Goal: Task Accomplishment & Management: Complete application form

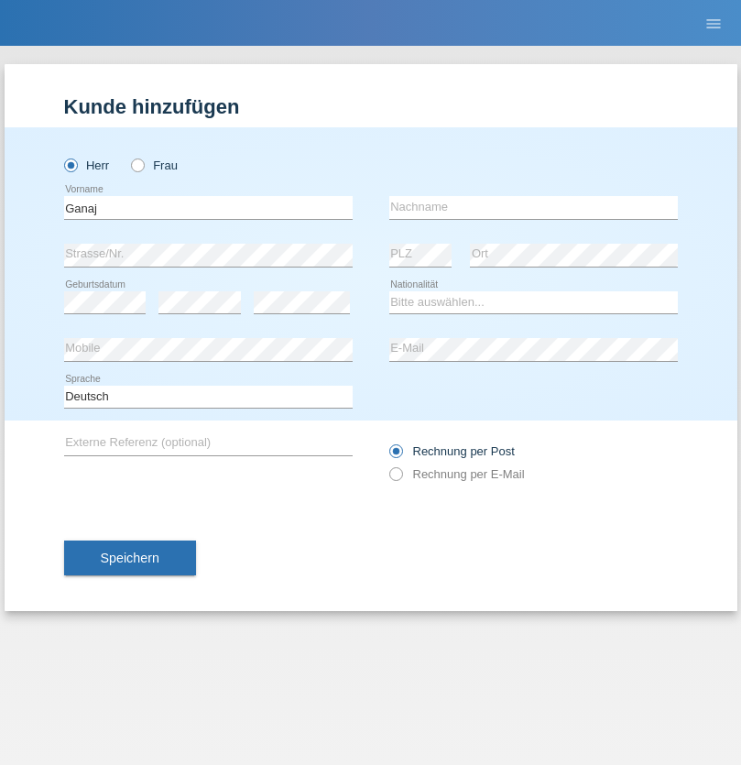
type input "Ganaj"
click at [533, 207] on input "text" at bounding box center [533, 207] width 289 height 23
type input "Fadil"
select select "XK"
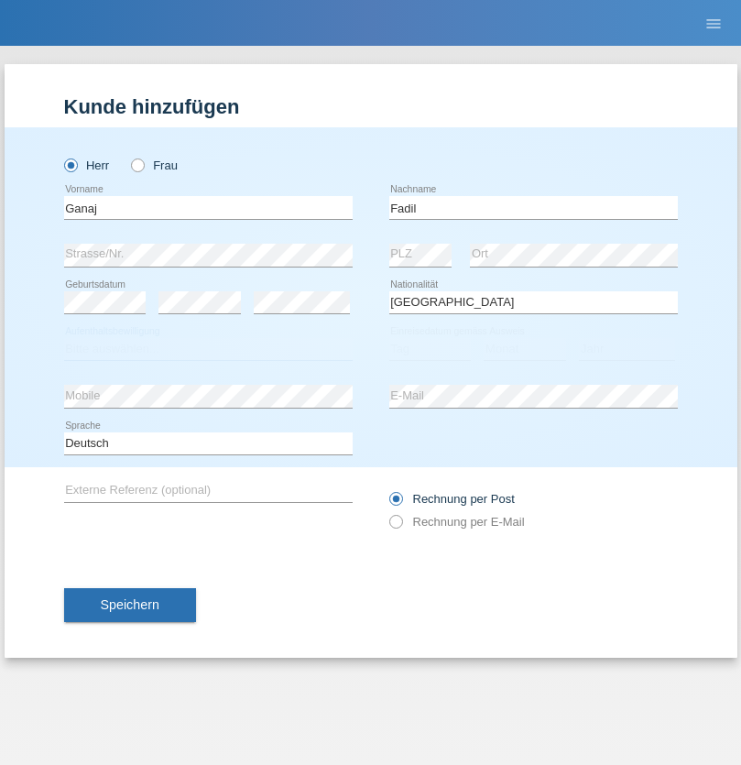
select select "C"
select select "11"
select select "08"
select select "2021"
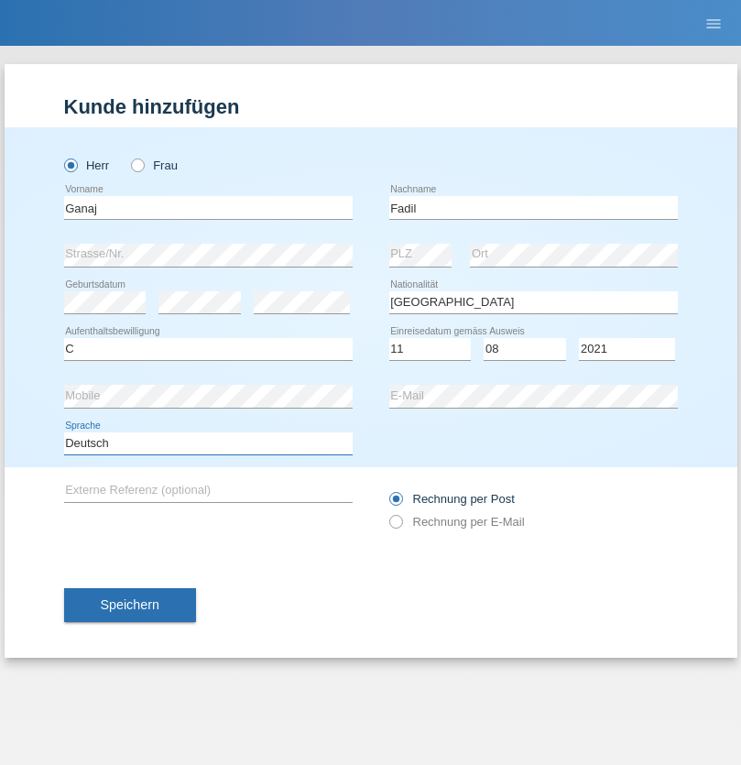
select select "en"
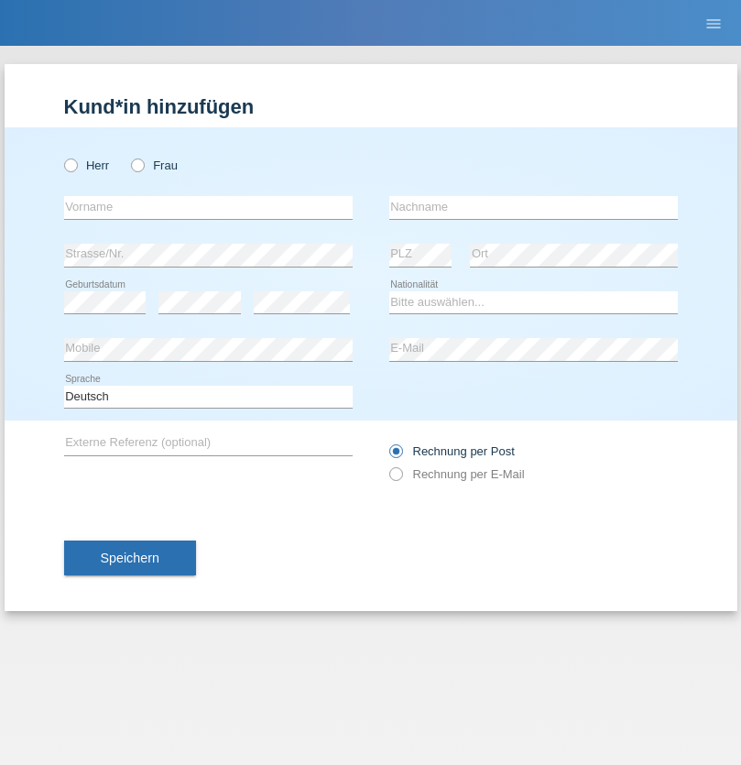
radio input "true"
click at [208, 207] on input "text" at bounding box center [208, 207] width 289 height 23
type input "Ibrahim"
click at [533, 207] on input "text" at bounding box center [533, 207] width 289 height 23
type input "Muja"
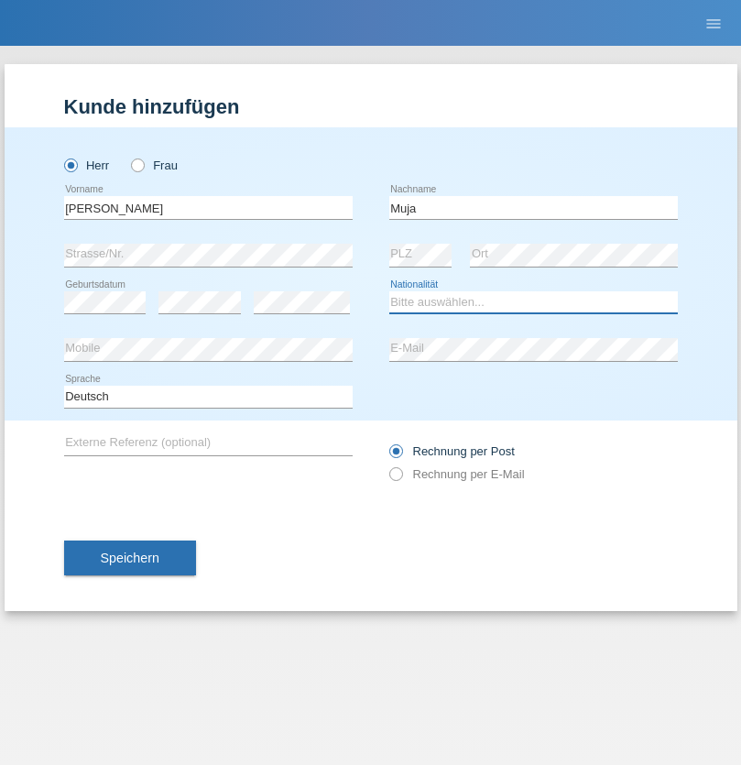
select select "XK"
select select "C"
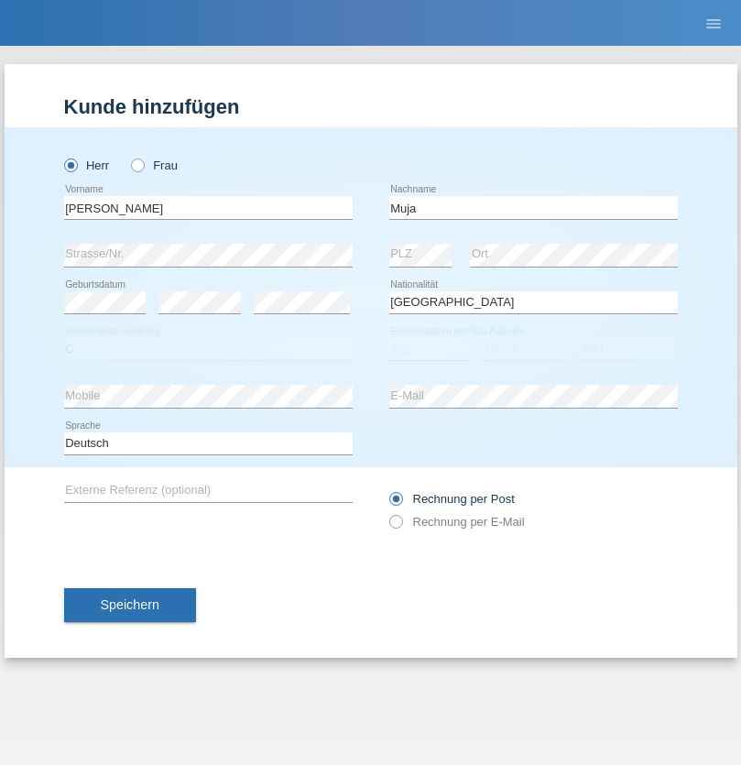
select select "03"
select select "07"
select select "2021"
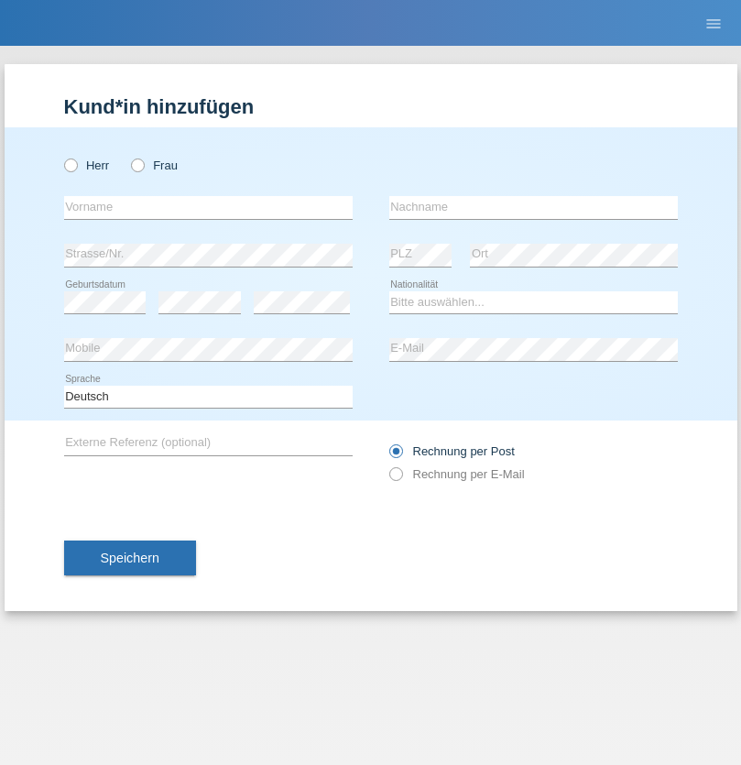
radio input "true"
click at [208, 207] on input "text" at bounding box center [208, 207] width 289 height 23
type input "Thomas"
click at [533, 207] on input "text" at bounding box center [533, 207] width 289 height 23
type input "Berger"
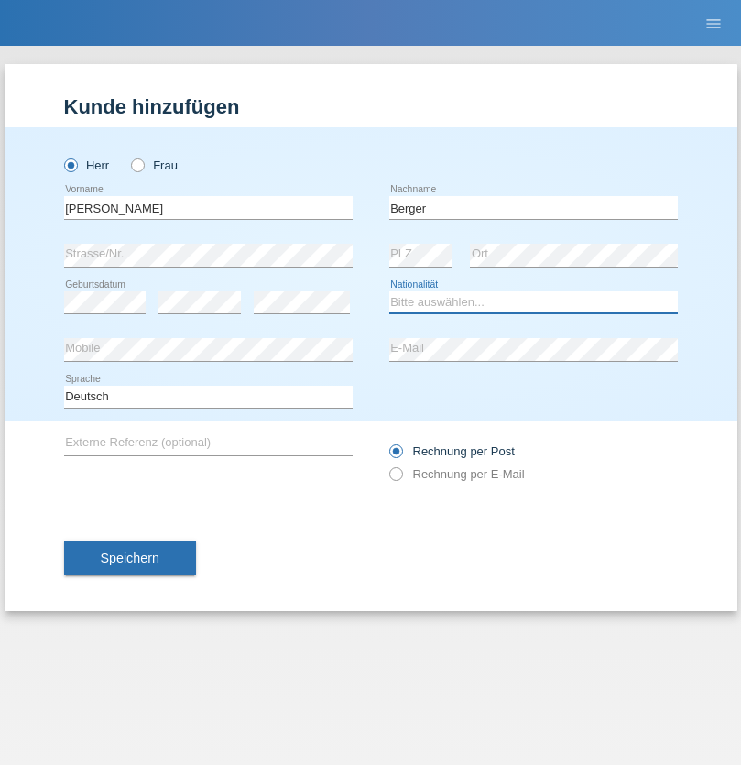
select select "CH"
radio input "true"
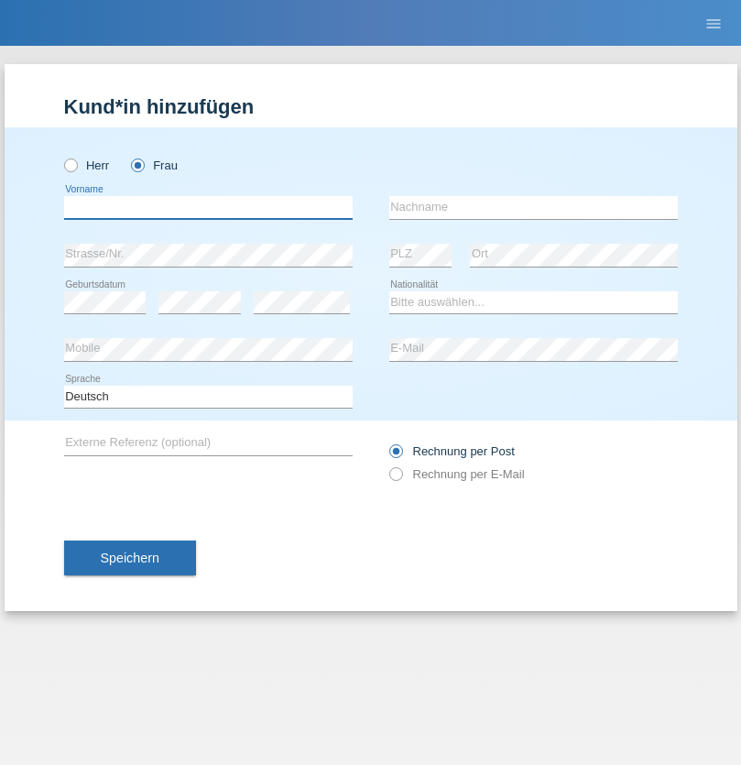
click at [208, 207] on input "text" at bounding box center [208, 207] width 289 height 23
type input "Teixeira da Silva Moço"
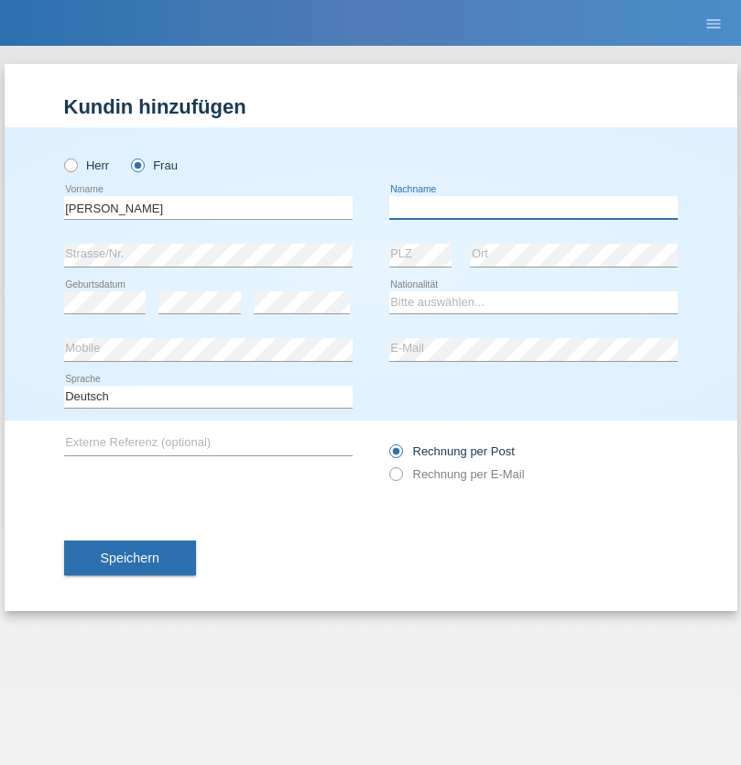
click at [533, 207] on input "text" at bounding box center [533, 207] width 289 height 23
type input "Paula"
select select "PT"
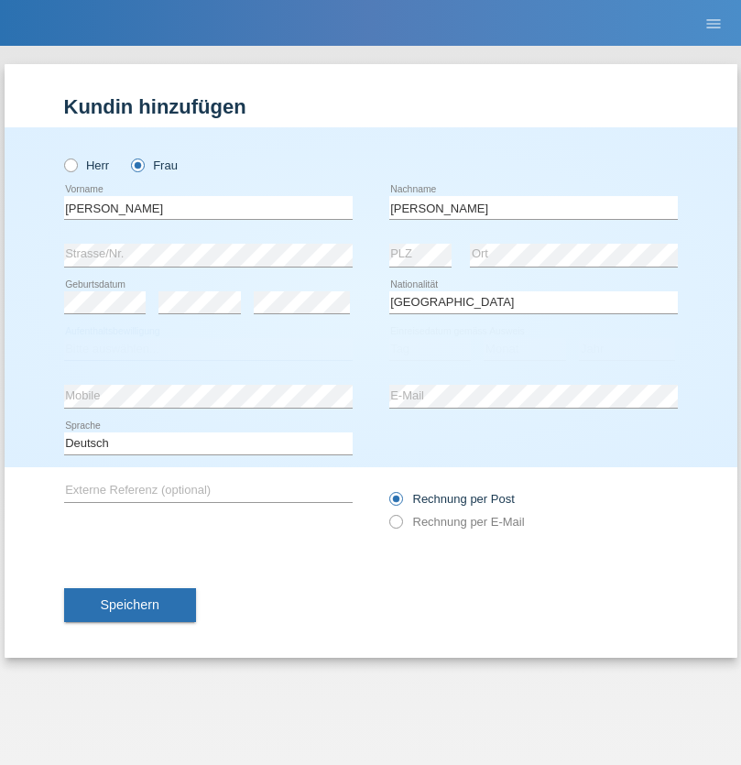
select select "C"
select select "28"
select select "03"
select select "2005"
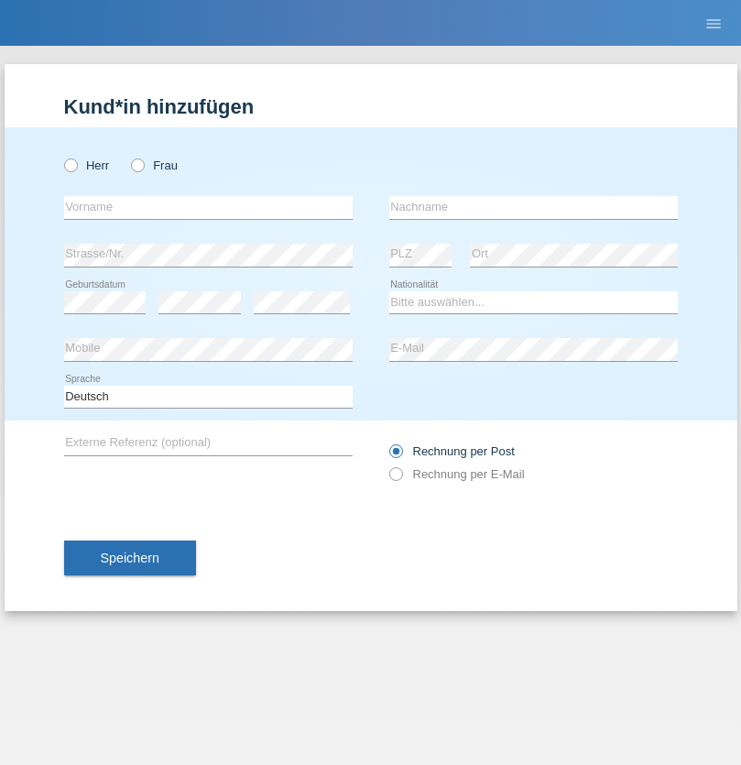
radio input "true"
click at [208, 207] on input "text" at bounding box center [208, 207] width 289 height 23
type input "Xhejlane"
click at [533, 207] on input "text" at bounding box center [533, 207] width 289 height 23
type input "Idrizi"
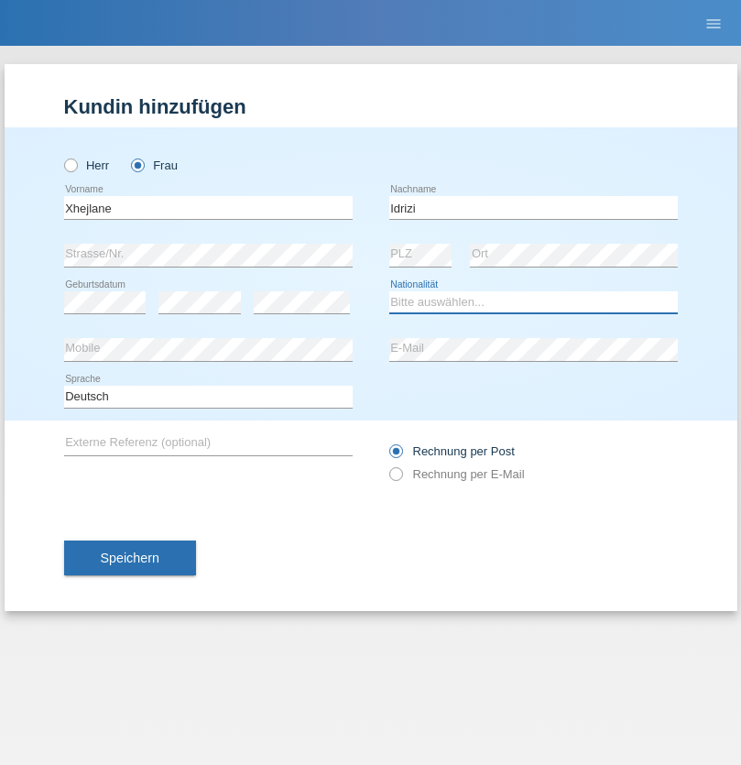
select select "MK"
select select "C"
select select "17"
select select "08"
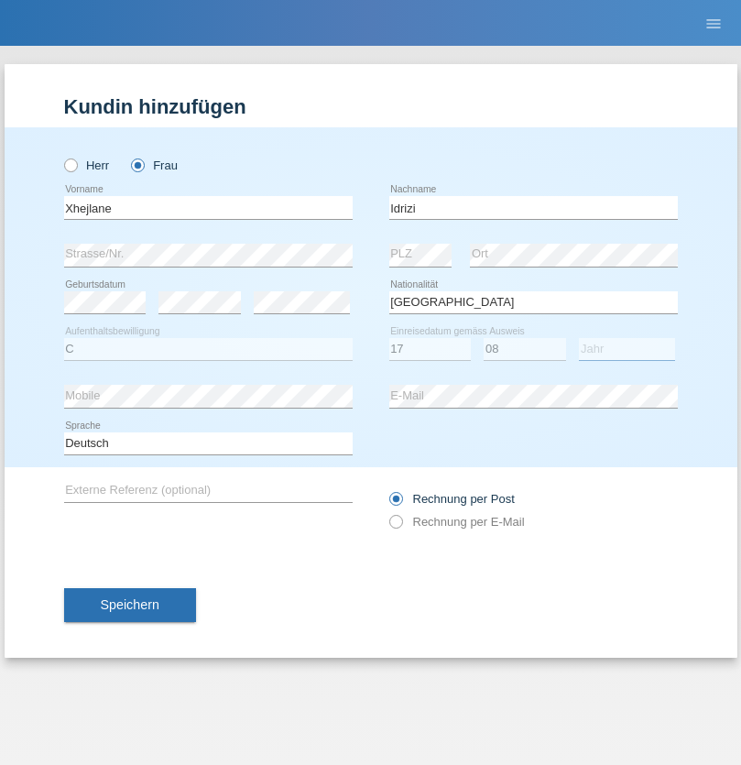
select select "2008"
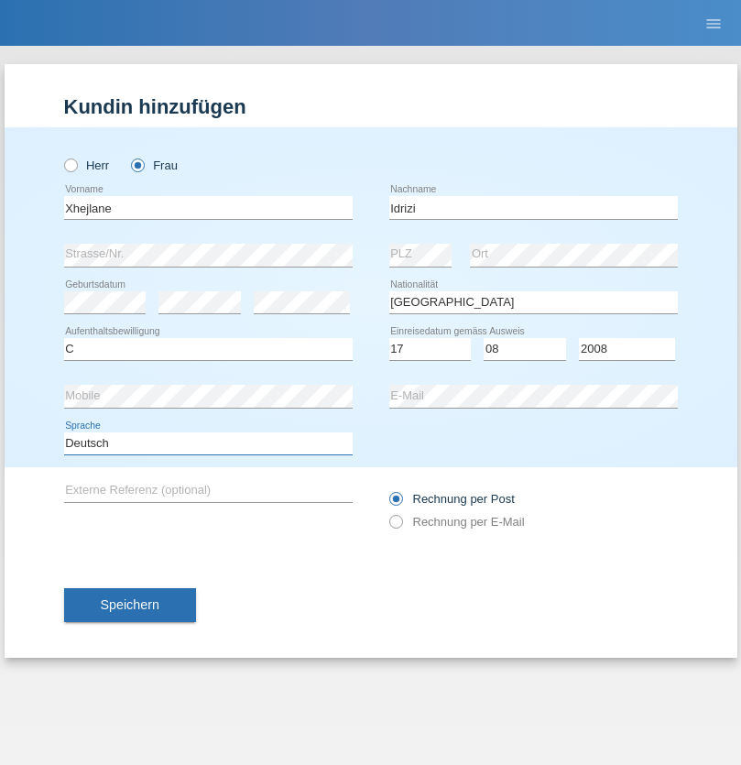
select select "en"
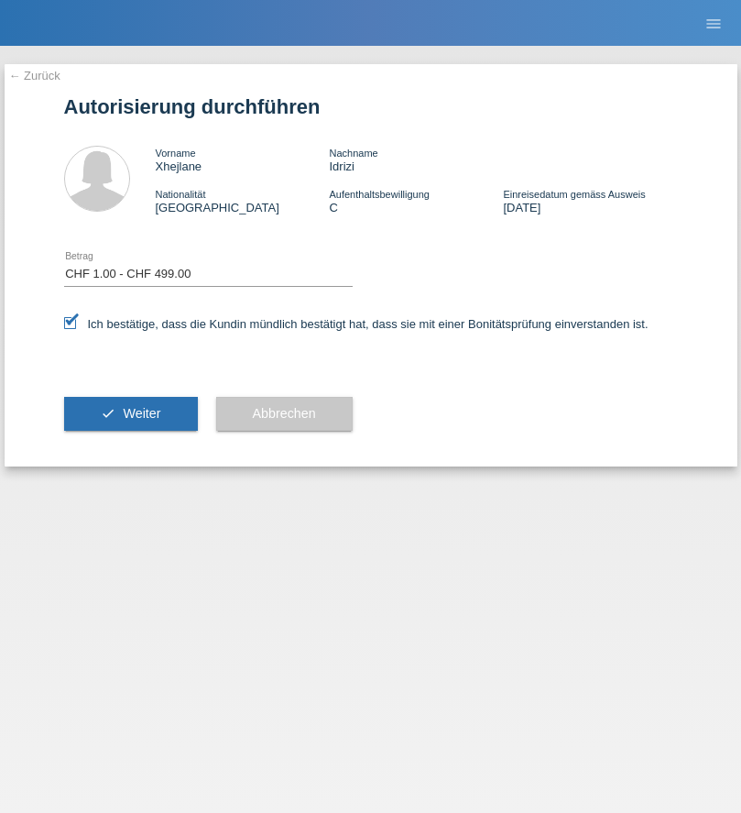
select select "1"
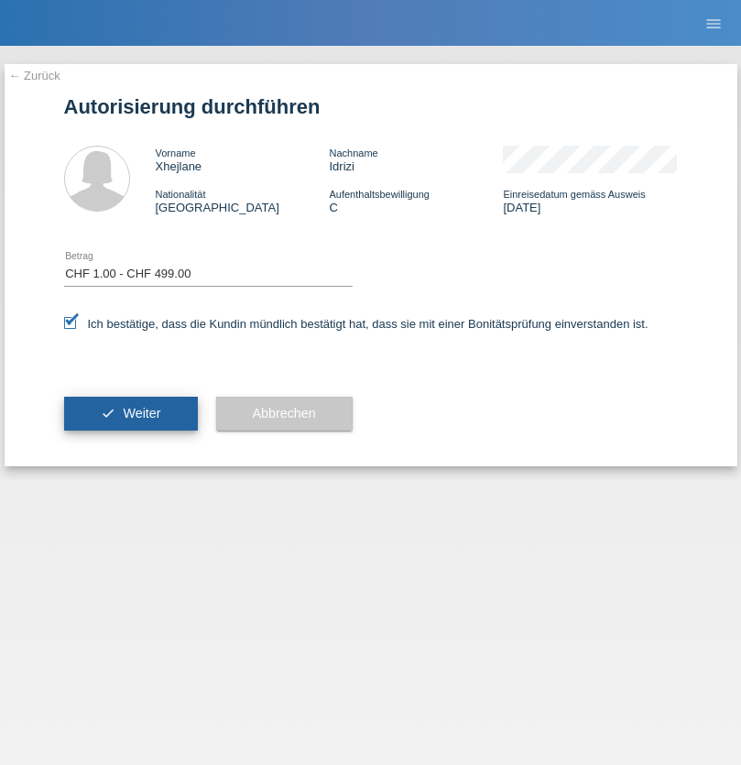
click at [130, 413] on span "Weiter" at bounding box center [142, 413] width 38 height 15
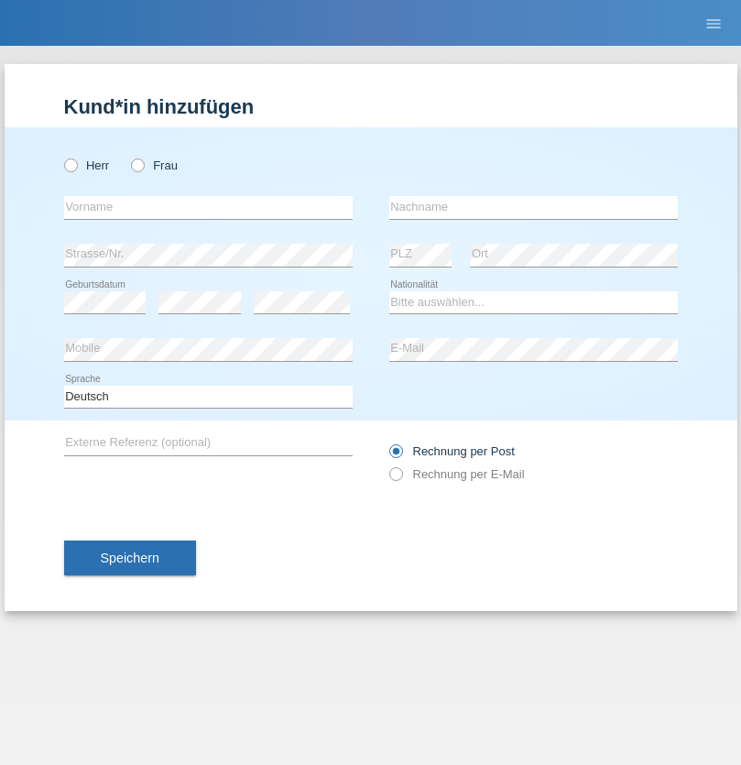
radio input "true"
click at [208, 207] on input "text" at bounding box center [208, 207] width 289 height 23
type input "Momand"
click at [533, 207] on input "text" at bounding box center [533, 207] width 289 height 23
type input "Azmat"
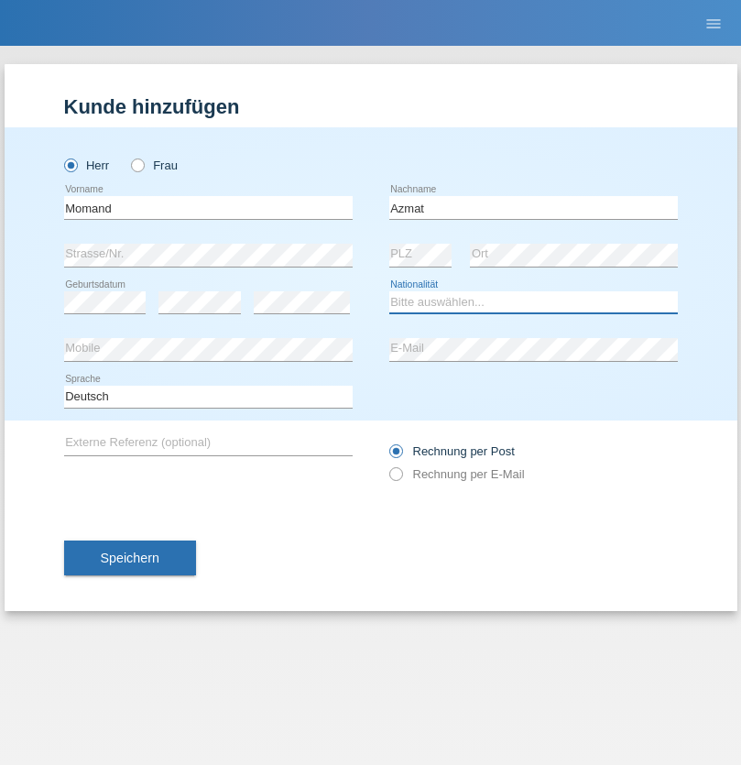
select select "CH"
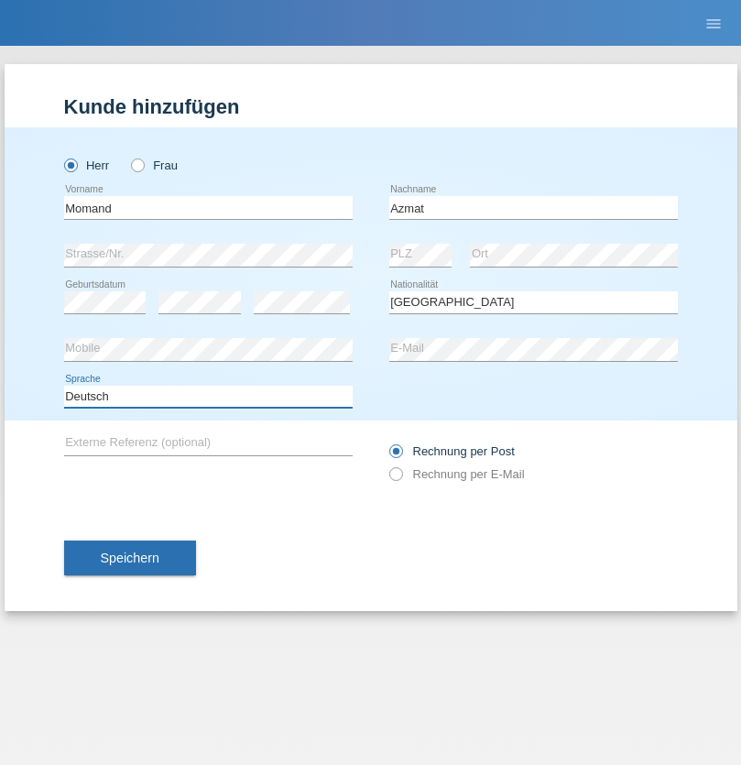
select select "en"
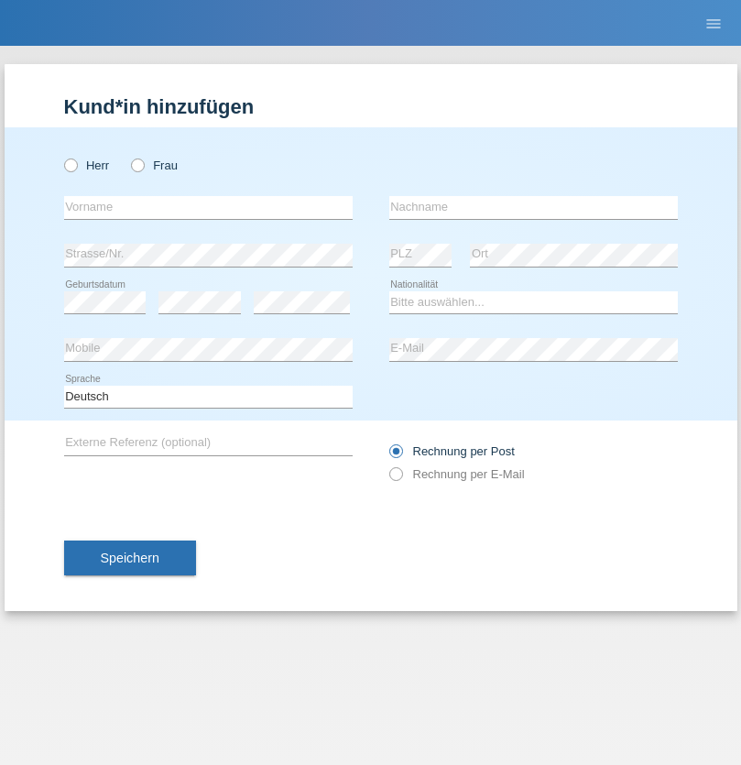
radio input "true"
click at [208, 207] on input "text" at bounding box center [208, 207] width 289 height 23
type input "[PERSON_NAME]"
click at [533, 207] on input "text" at bounding box center [533, 207] width 289 height 23
type input "Theurillat"
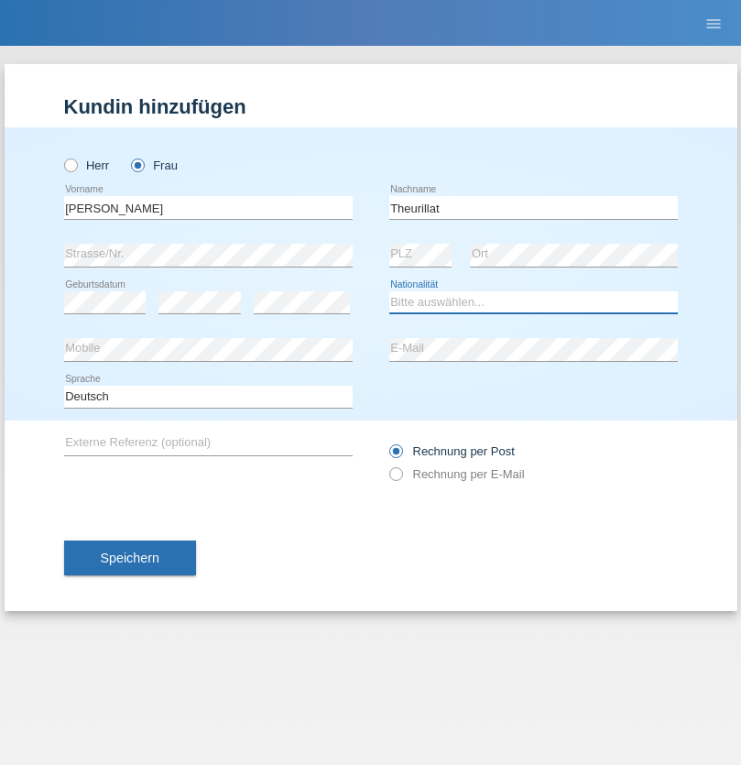
select select "CH"
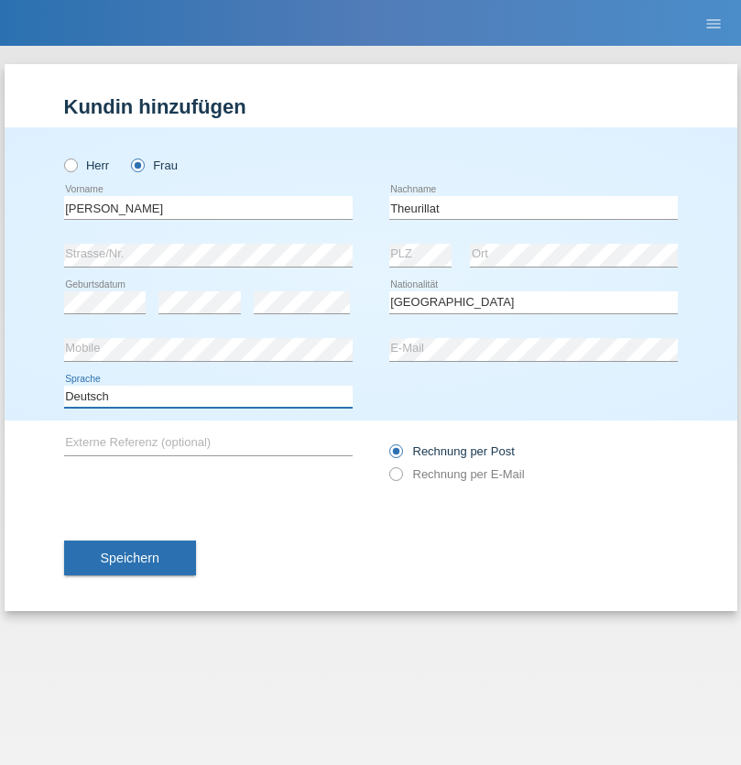
select select "en"
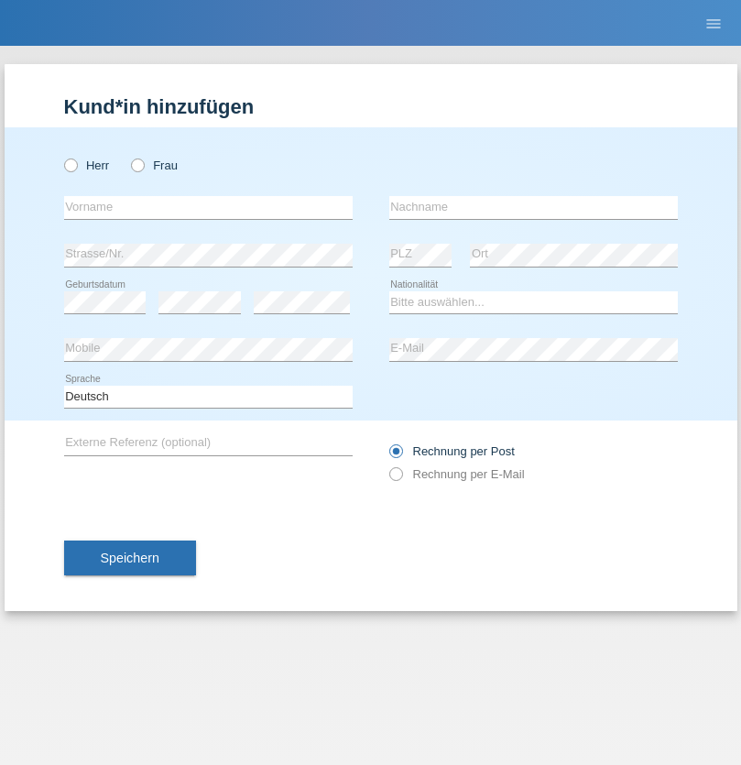
radio input "true"
click at [208, 207] on input "text" at bounding box center [208, 207] width 289 height 23
type input "Jack"
click at [533, 207] on input "text" at bounding box center [533, 207] width 289 height 23
type input "Graf"
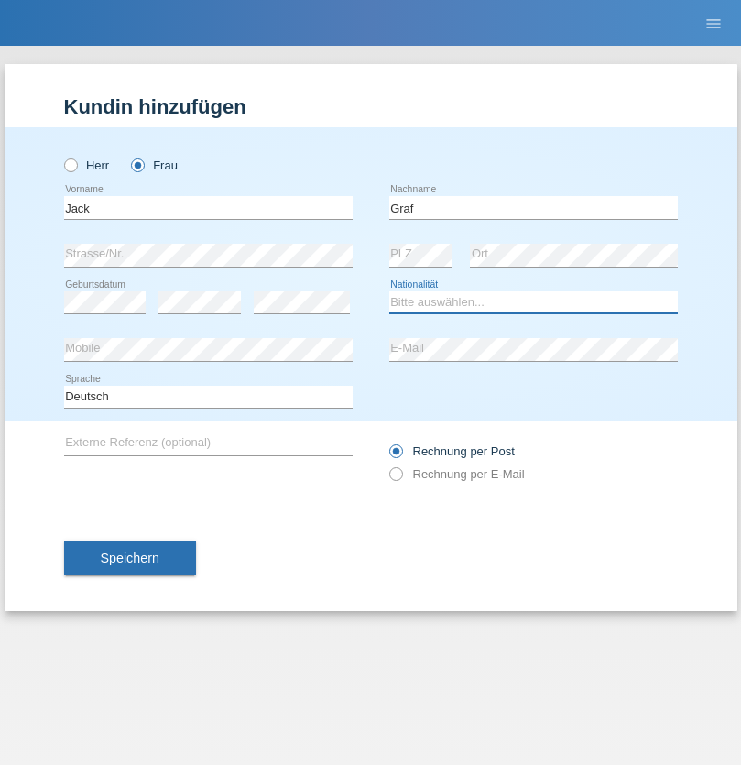
select select "CH"
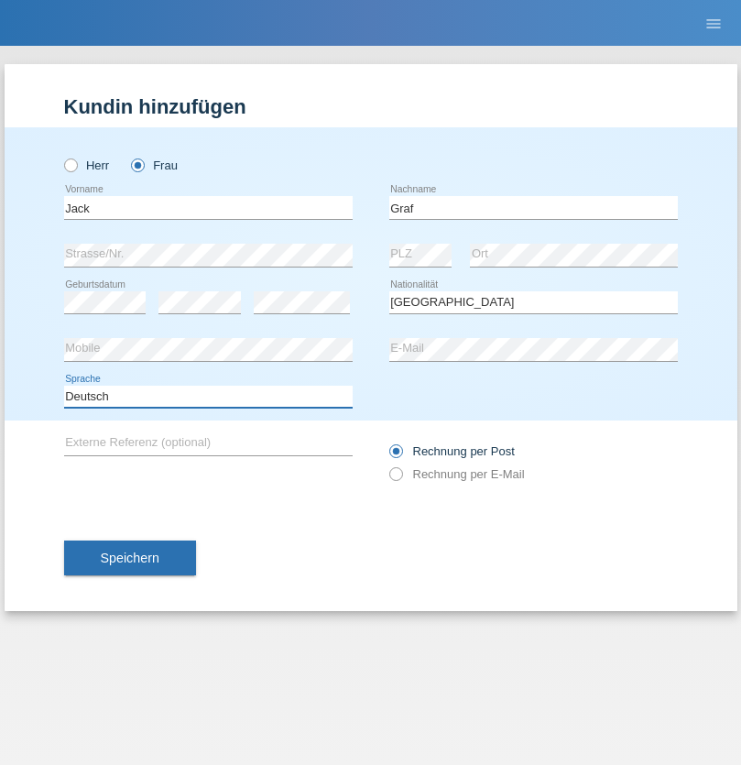
select select "en"
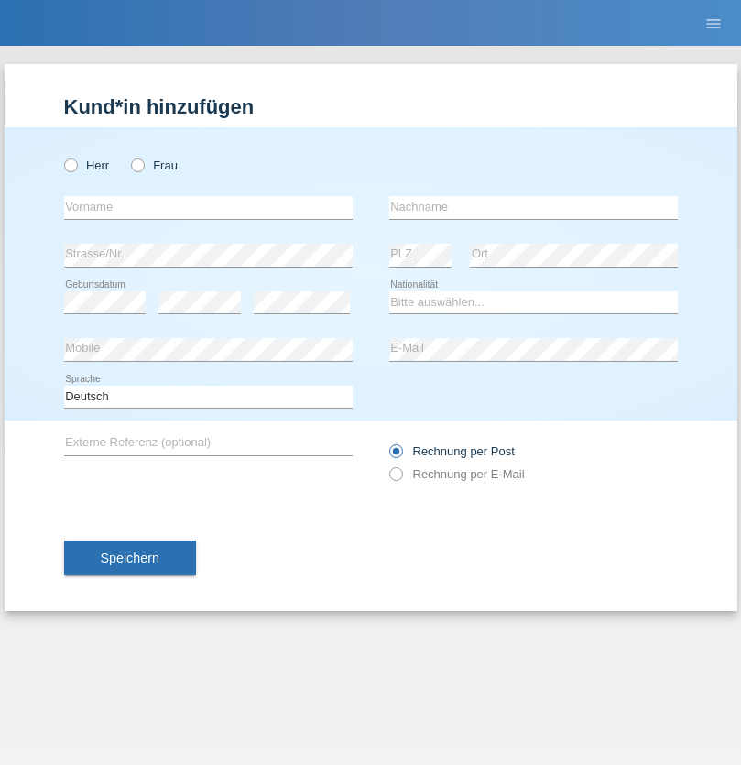
radio input "true"
click at [208, 207] on input "text" at bounding box center [208, 207] width 289 height 23
type input "Teklay"
click at [533, 207] on input "text" at bounding box center [533, 207] width 289 height 23
type input "Fiori"
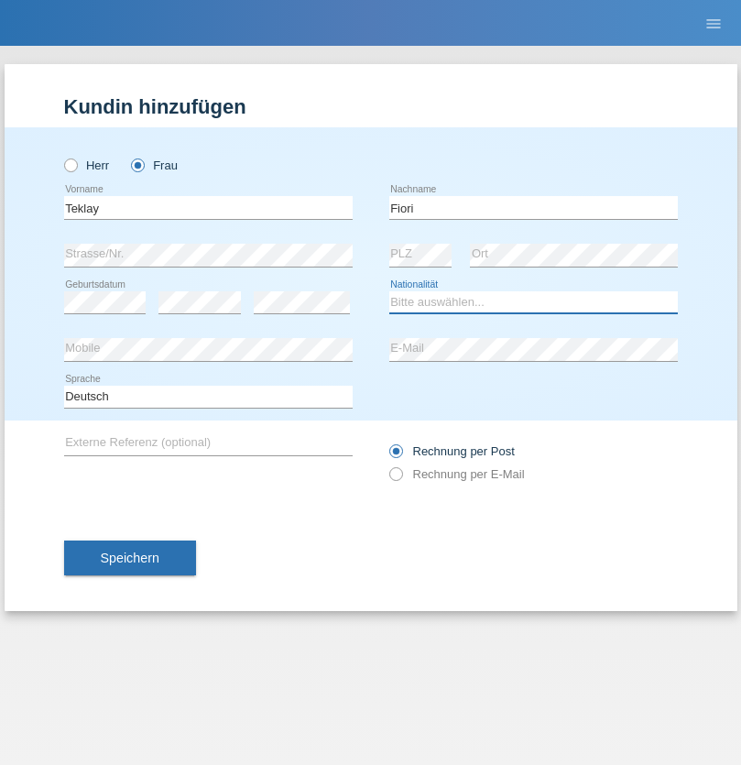
select select "ER"
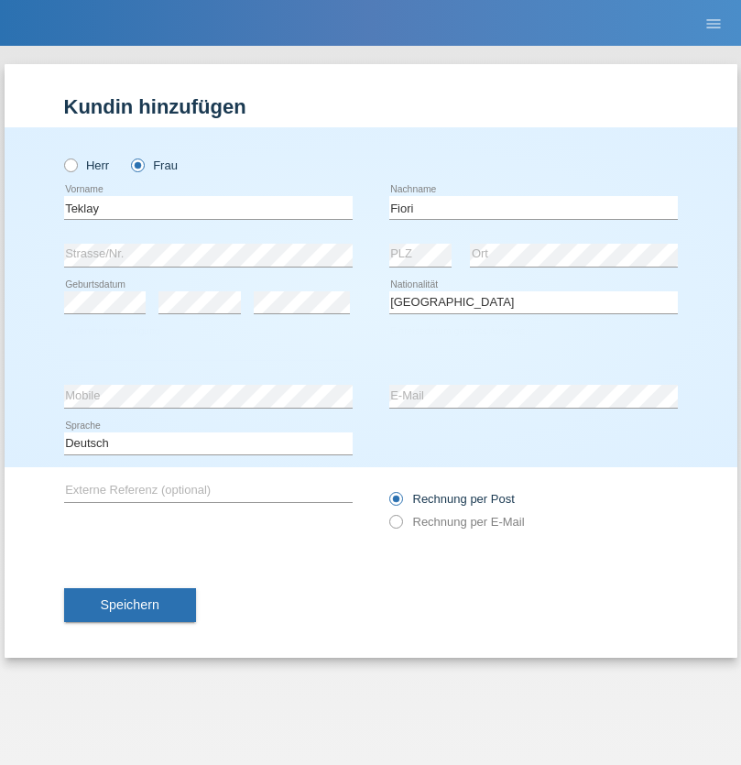
select select "C"
select select "11"
select select "08"
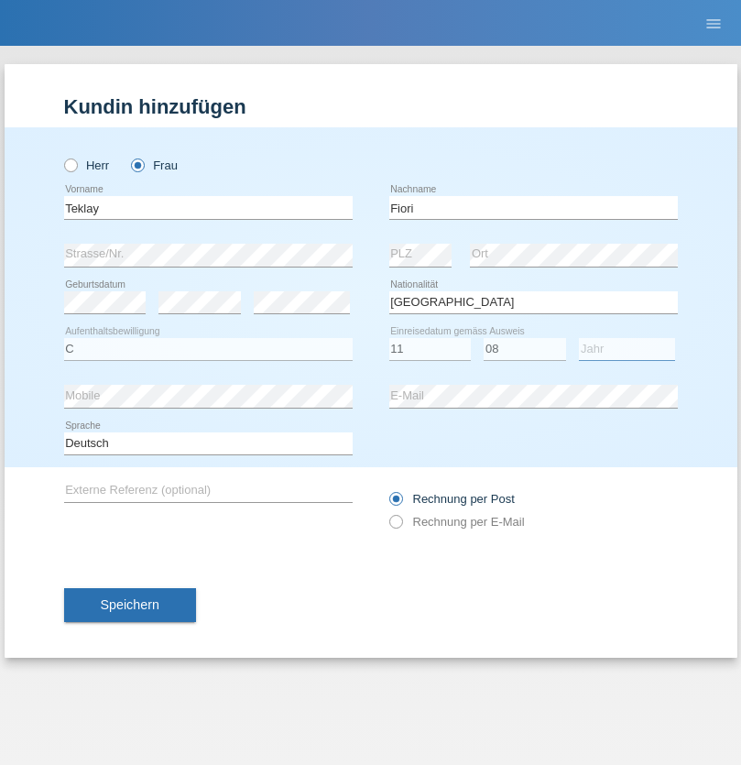
select select "2021"
select select "en"
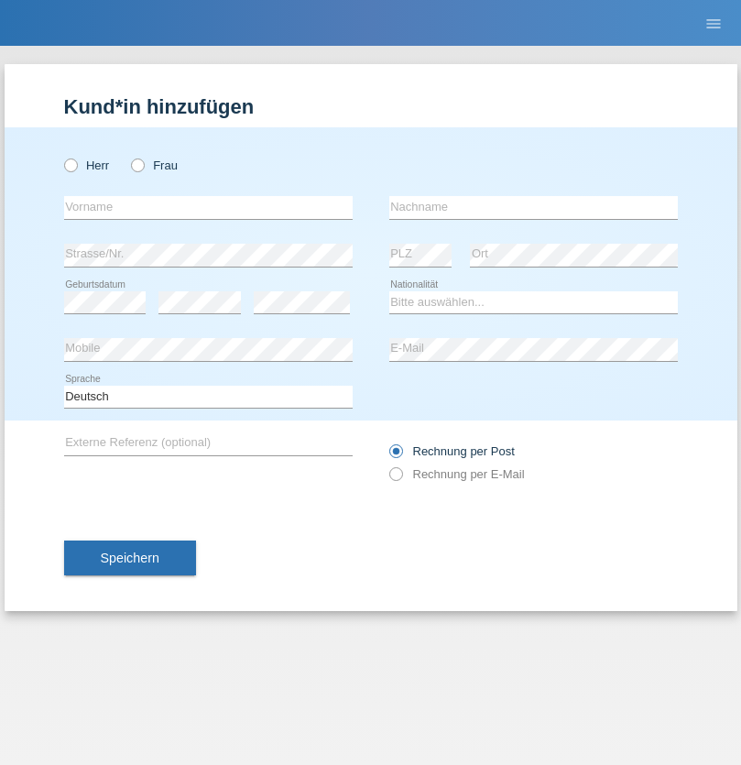
radio input "true"
click at [208, 207] on input "text" at bounding box center [208, 207] width 289 height 23
type input "Sadia"
click at [533, 207] on input "text" at bounding box center [533, 207] width 289 height 23
type input "Nejmaoui"
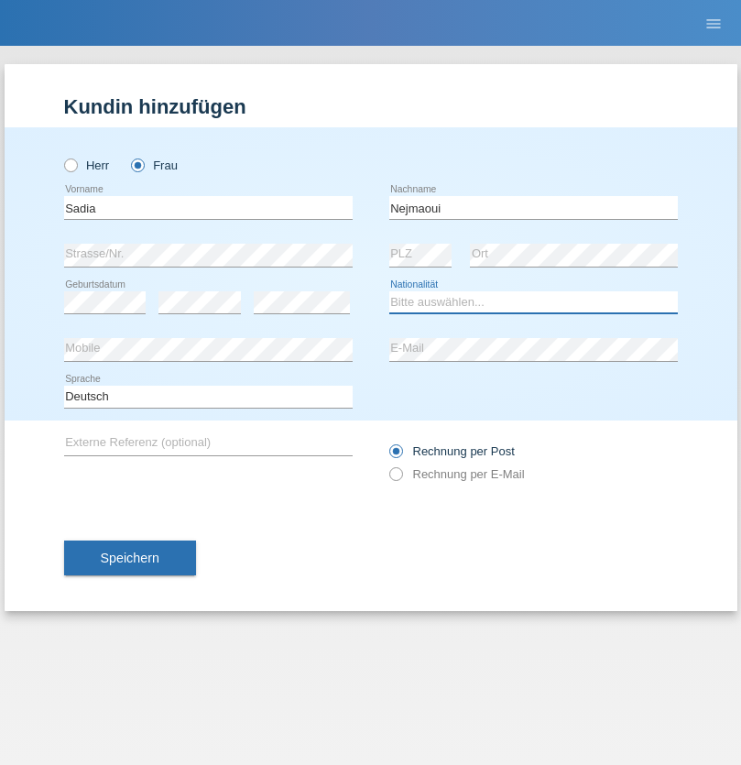
select select "MA"
select select "C"
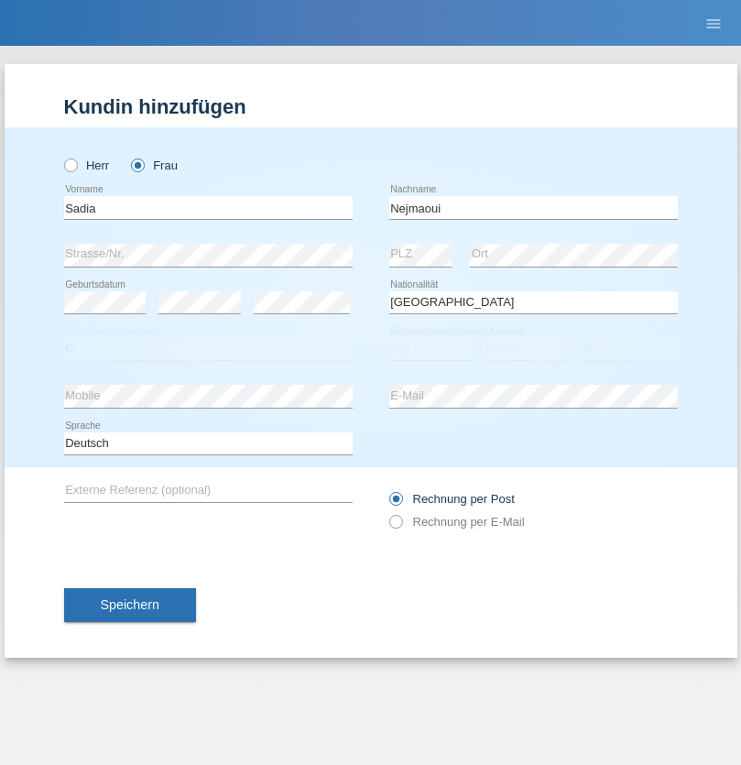
select select "01"
select select "06"
select select "1964"
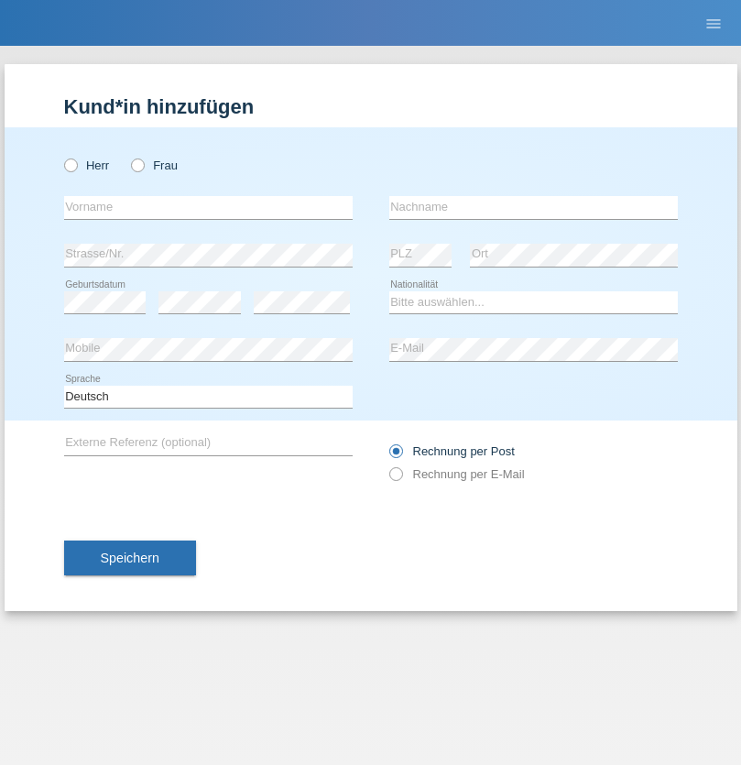
radio input "true"
click at [208, 207] on input "text" at bounding box center [208, 207] width 289 height 23
type input "Carlos"
click at [533, 207] on input "text" at bounding box center [533, 207] width 289 height 23
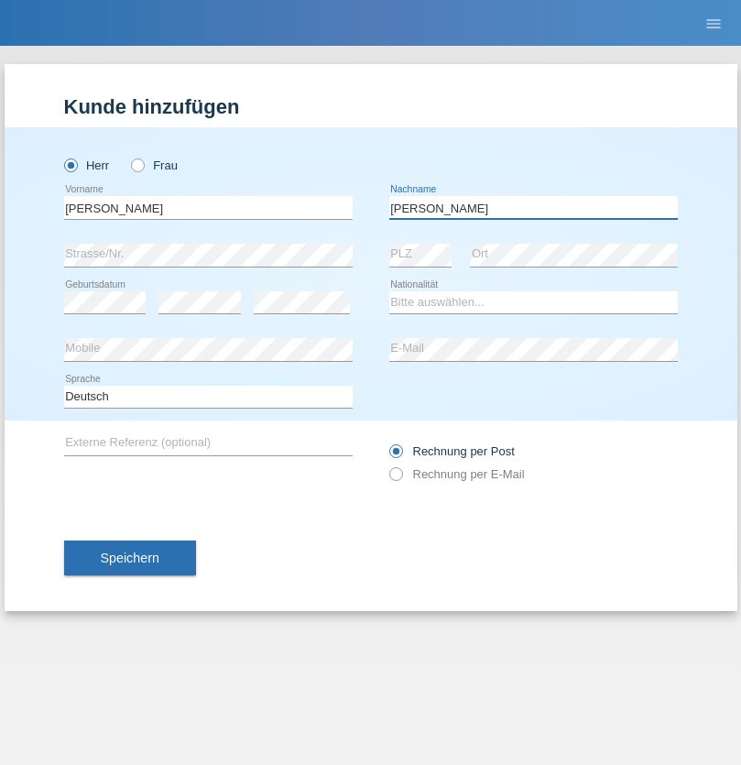
type input "Nobrega"
select select "CH"
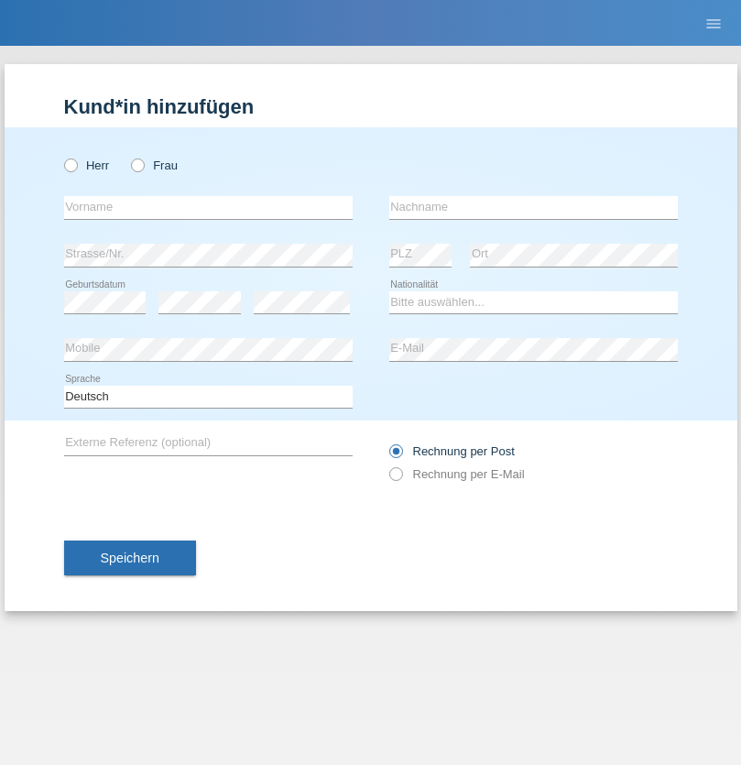
radio input "true"
click at [208, 207] on input "text" at bounding box center [208, 207] width 289 height 23
type input "Thivagaran"
click at [533, 207] on input "text" at bounding box center [533, 207] width 289 height 23
type input "Selvanayagam"
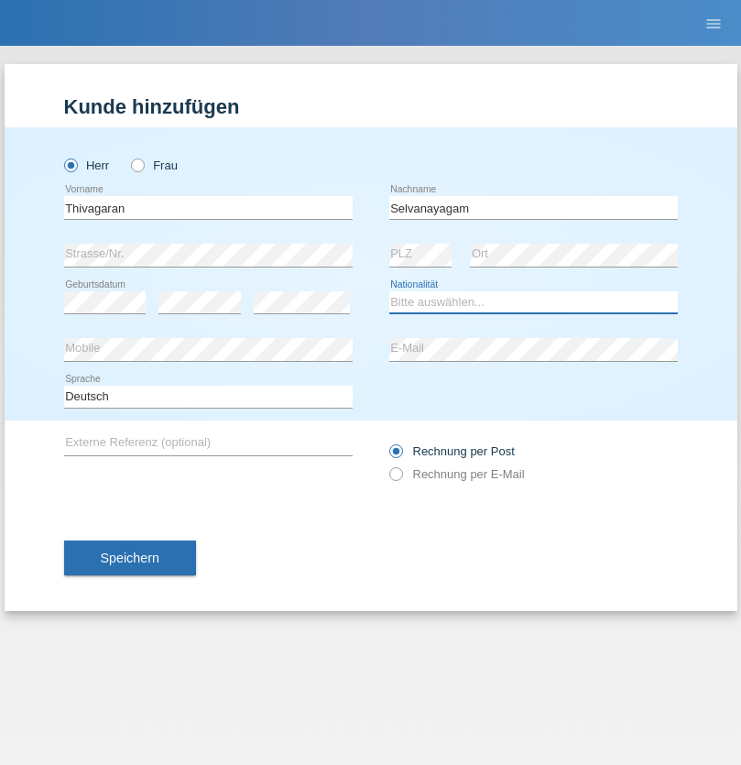
select select "LK"
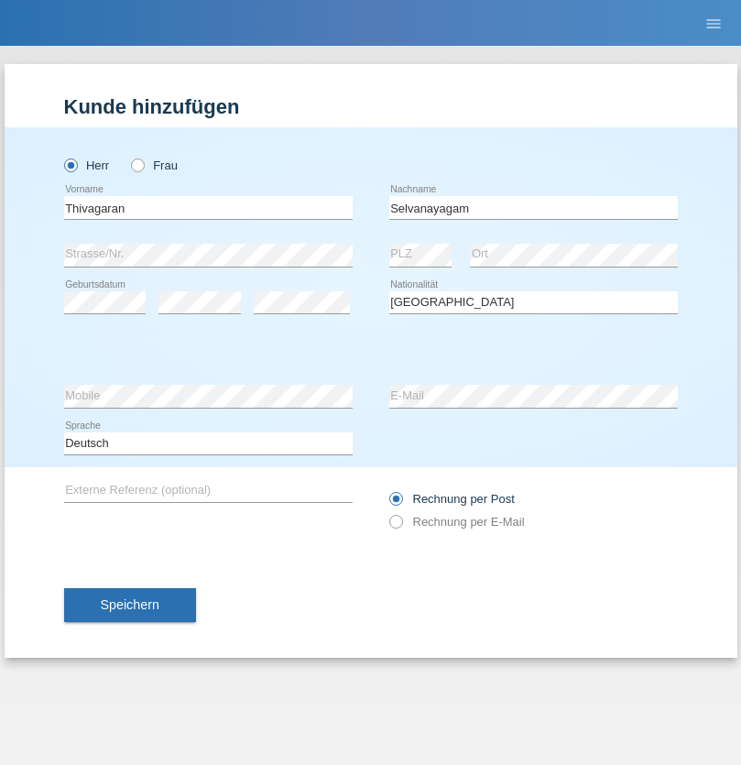
select select "C"
select select "23"
select select "03"
select select "2021"
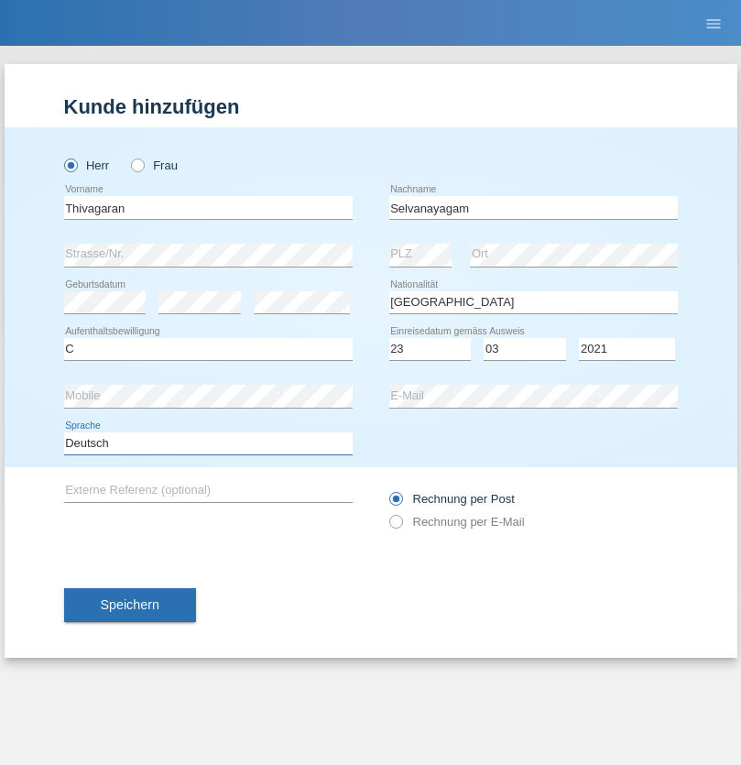
select select "en"
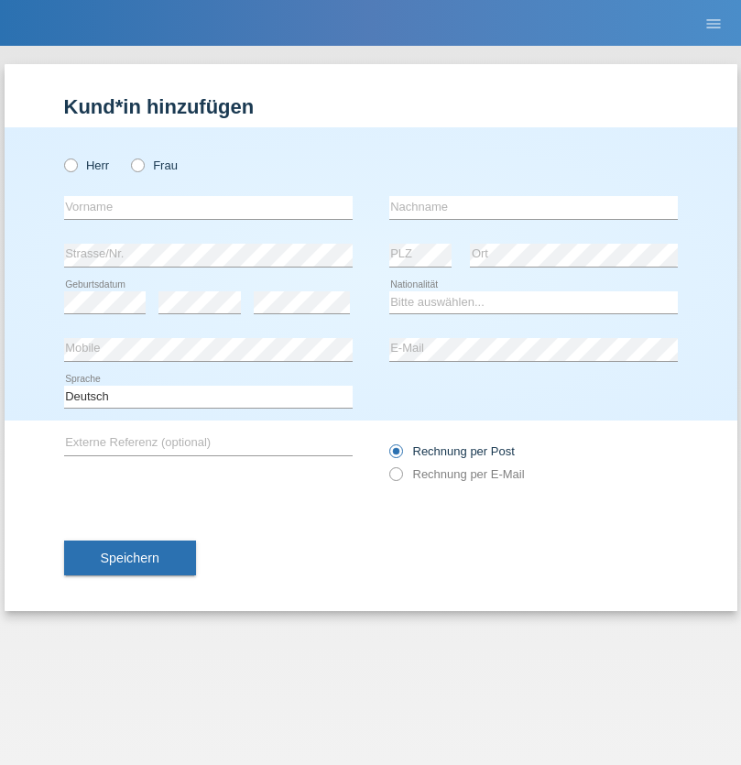
radio input "true"
click at [208, 207] on input "text" at bounding box center [208, 207] width 289 height 23
type input "[PERSON_NAME]"
click at [533, 207] on input "text" at bounding box center [533, 207] width 289 height 23
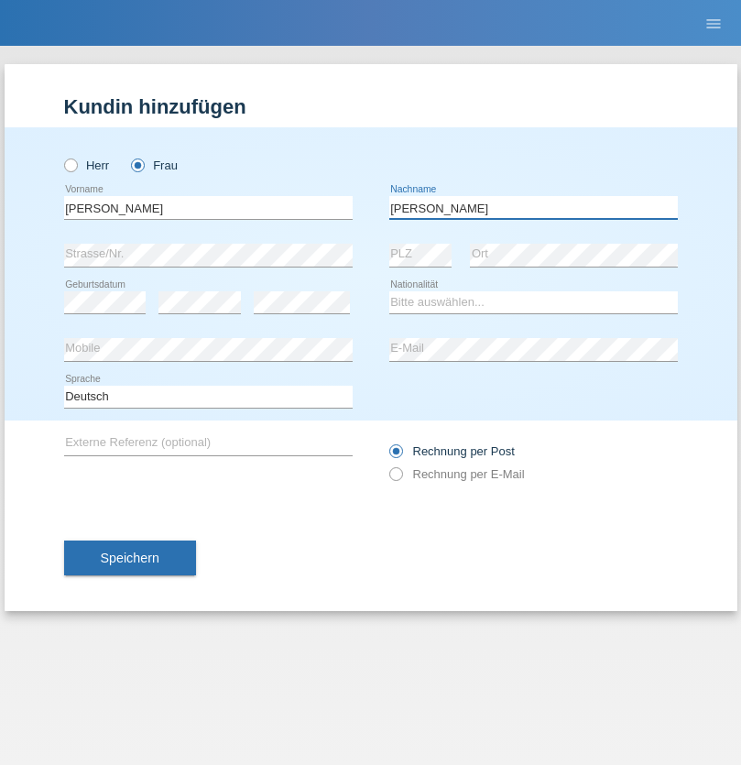
type input "[PERSON_NAME]"
select select "CH"
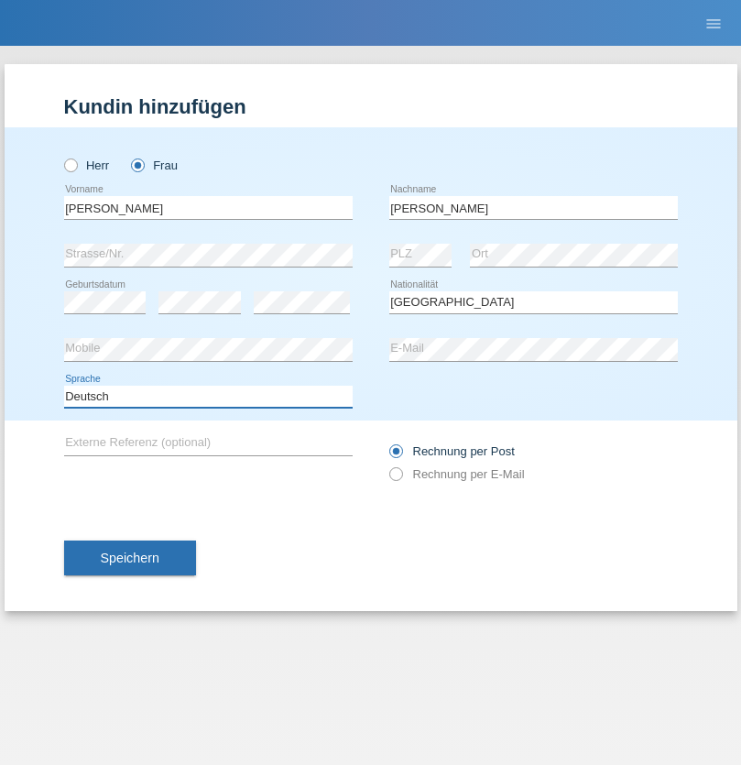
select select "en"
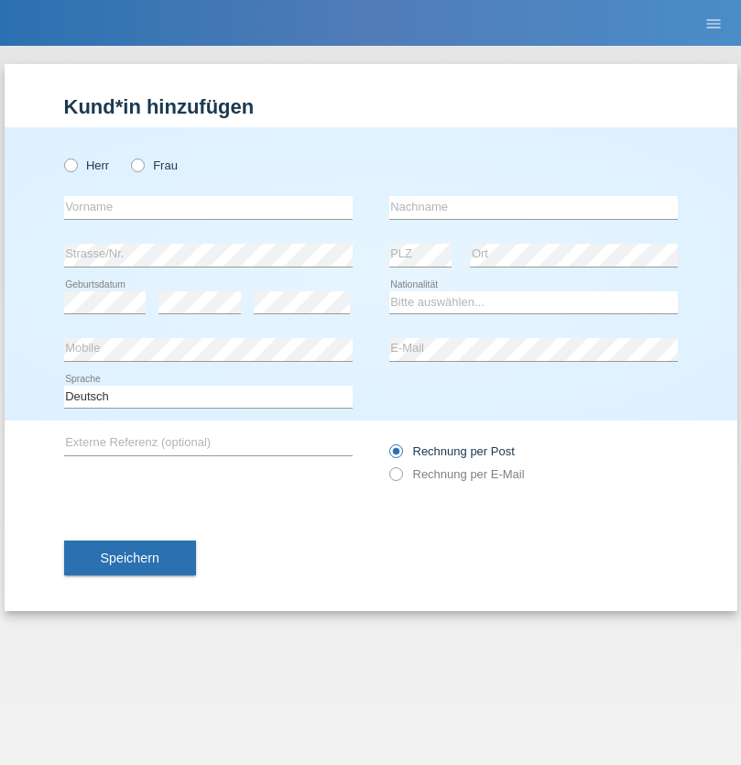
radio input "true"
click at [208, 207] on input "text" at bounding box center [208, 207] width 289 height 23
type input "Tymur"
click at [533, 207] on input "text" at bounding box center [533, 207] width 289 height 23
type input "[PERSON_NAME]"
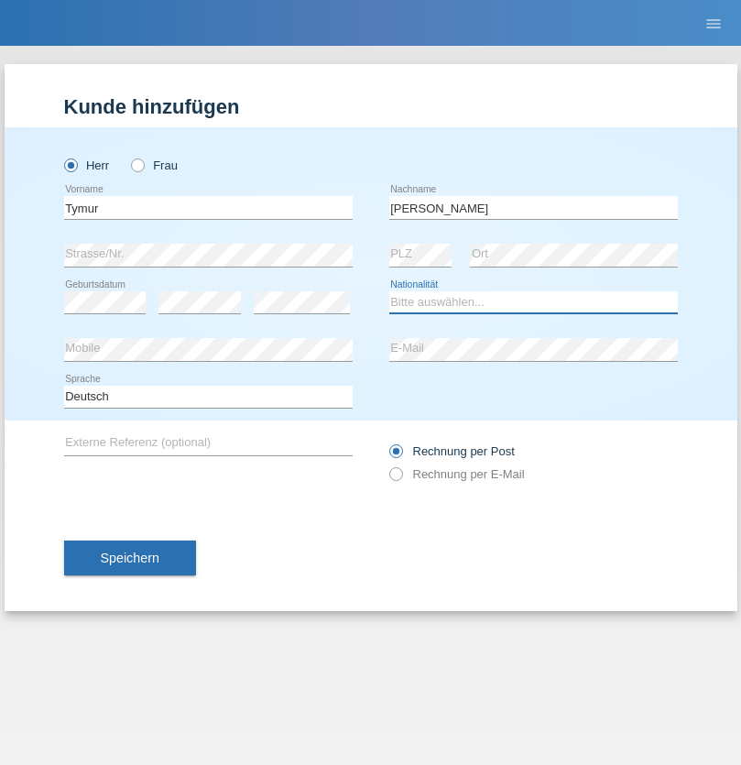
select select "UA"
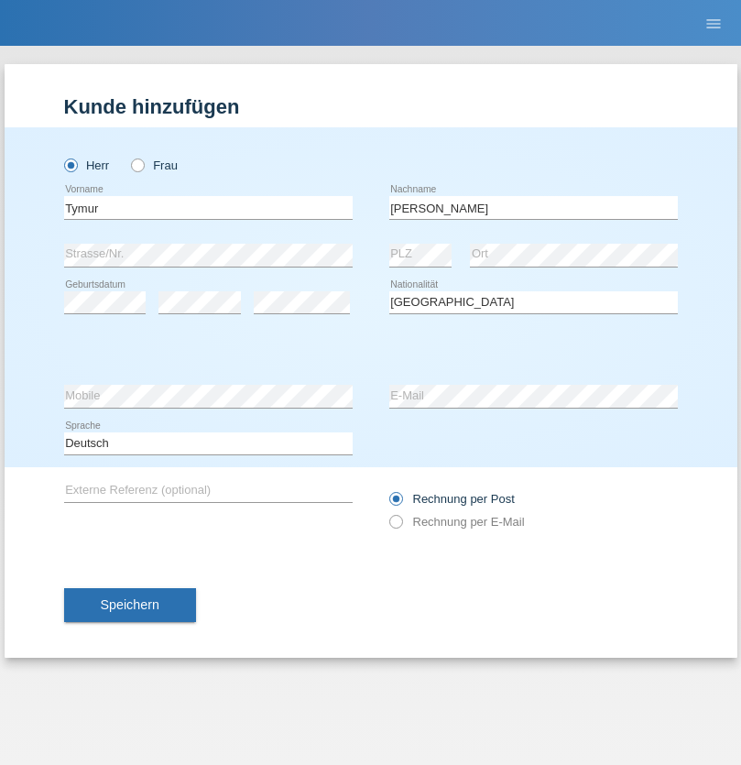
select select "C"
select select "20"
select select "08"
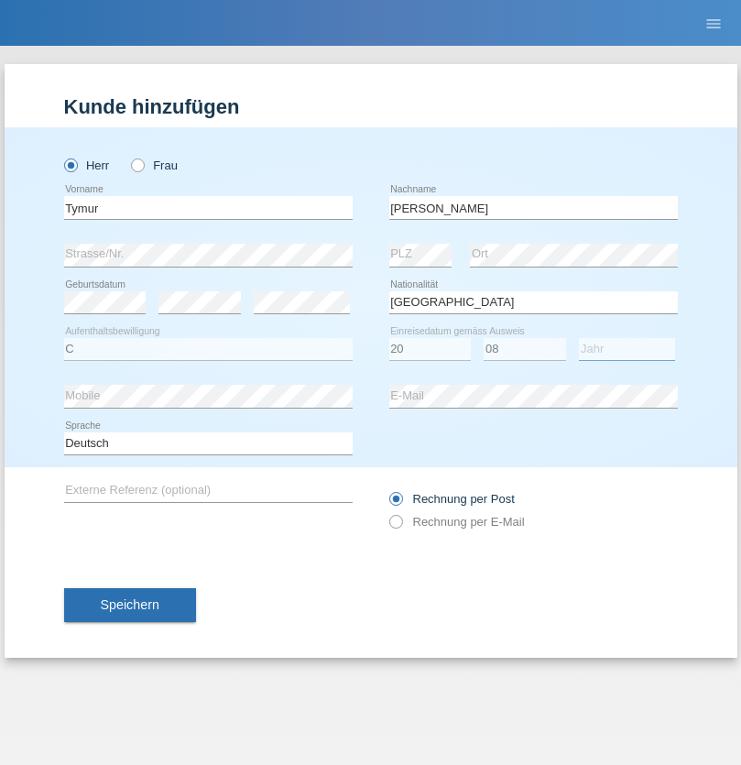
select select "2021"
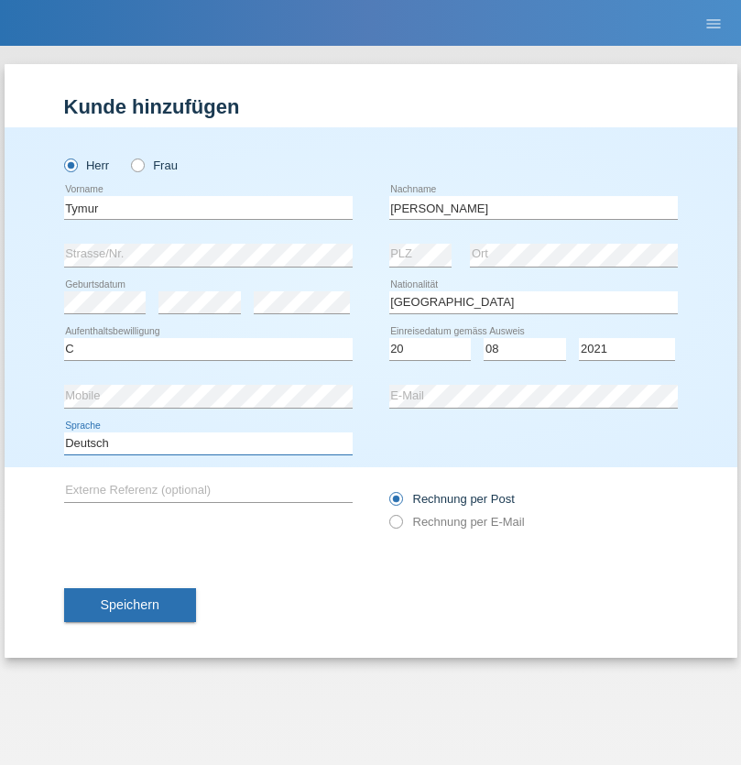
select select "en"
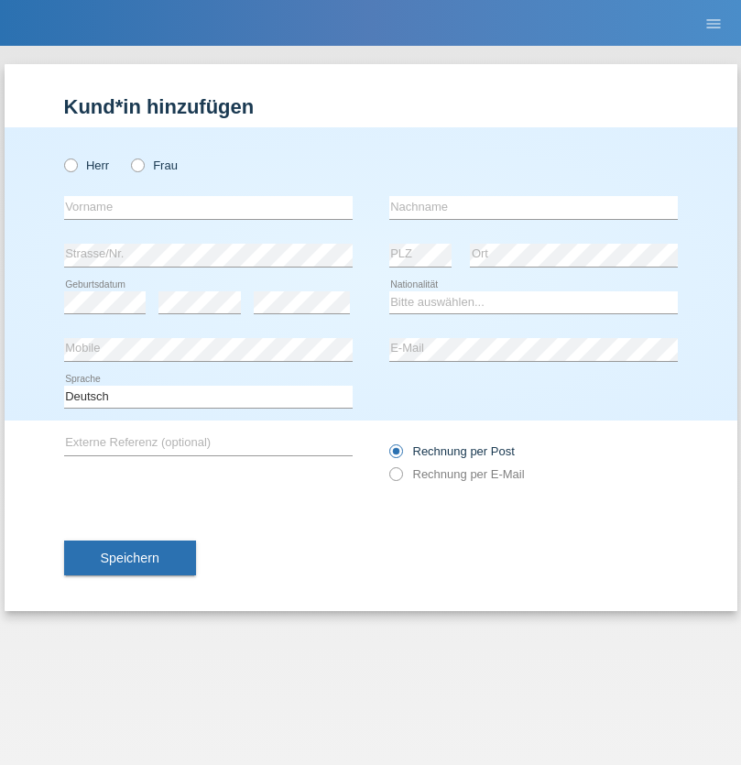
radio input "true"
click at [208, 207] on input "text" at bounding box center [208, 207] width 289 height 23
type input "Tymur"
click at [533, 207] on input "text" at bounding box center [533, 207] width 289 height 23
type input "Hunderchuj"
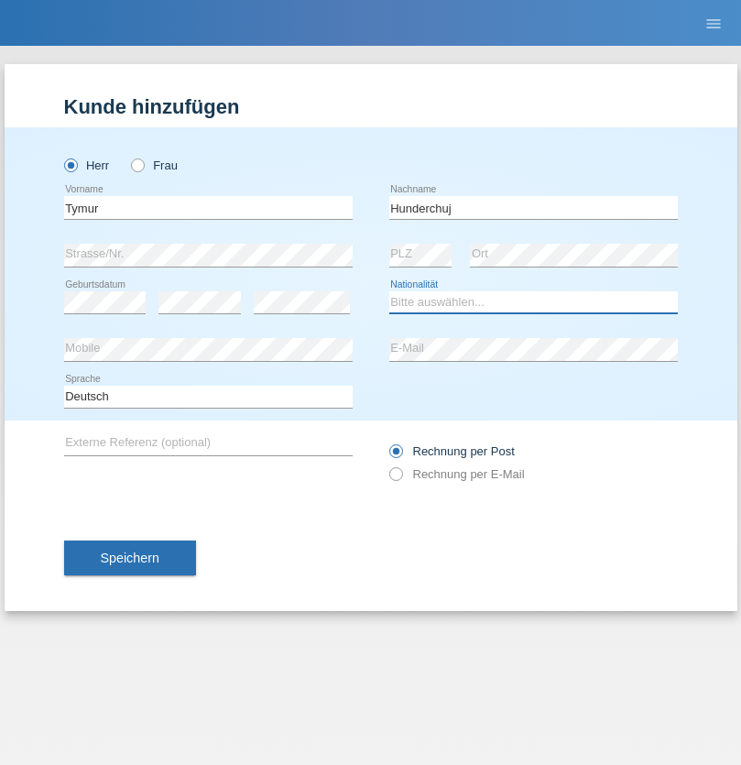
select select "UA"
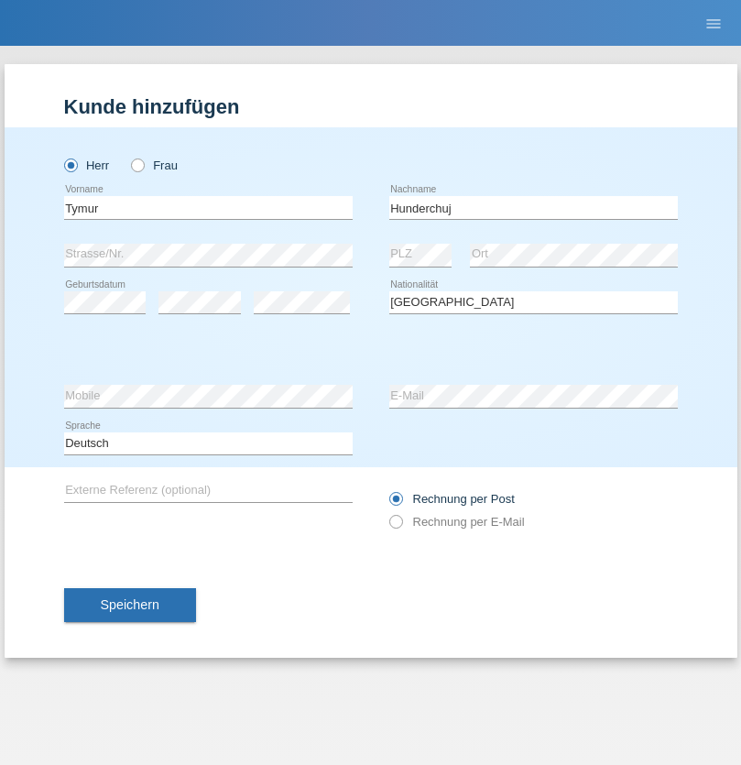
select select "C"
select select "20"
select select "08"
select select "2021"
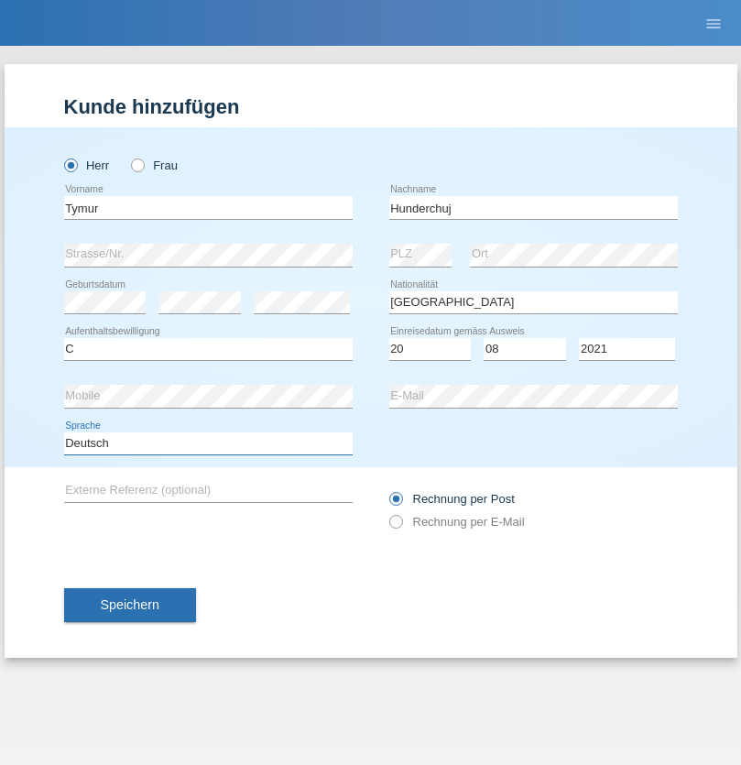
select select "en"
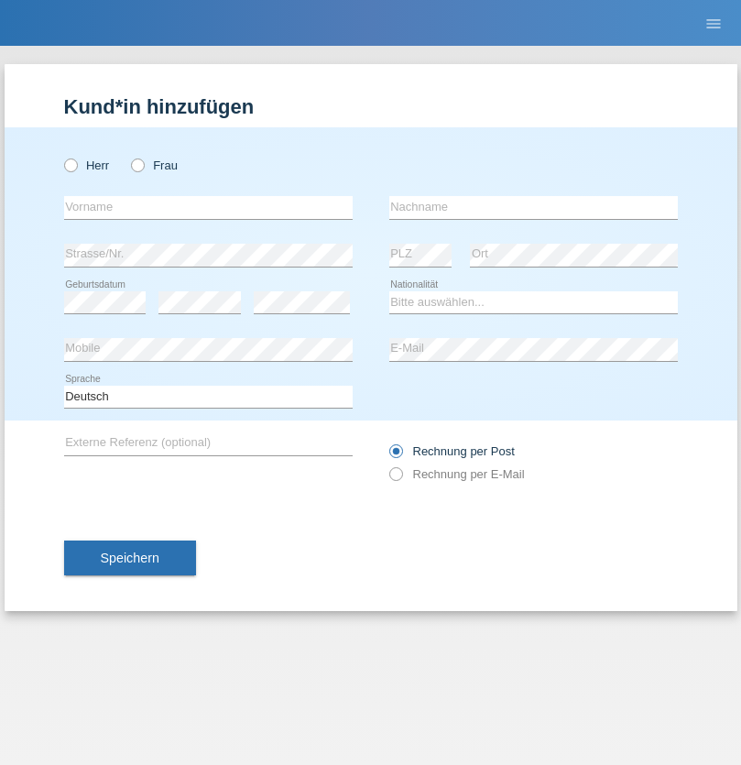
radio input "true"
click at [208, 207] on input "text" at bounding box center [208, 207] width 289 height 23
type input "[PERSON_NAME]"
click at [533, 207] on input "text" at bounding box center [533, 207] width 289 height 23
type input "Tropp"
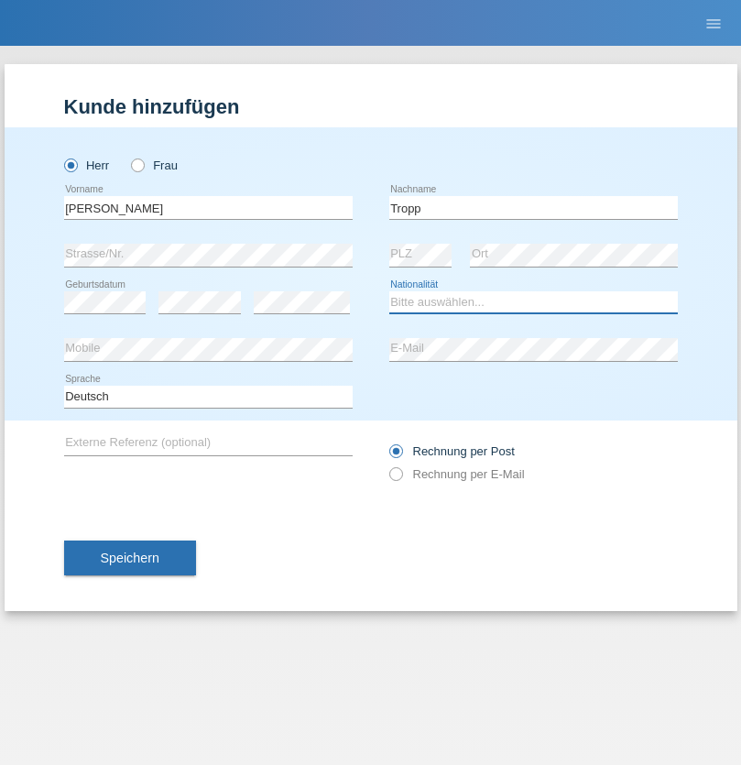
select select "SK"
select select "C"
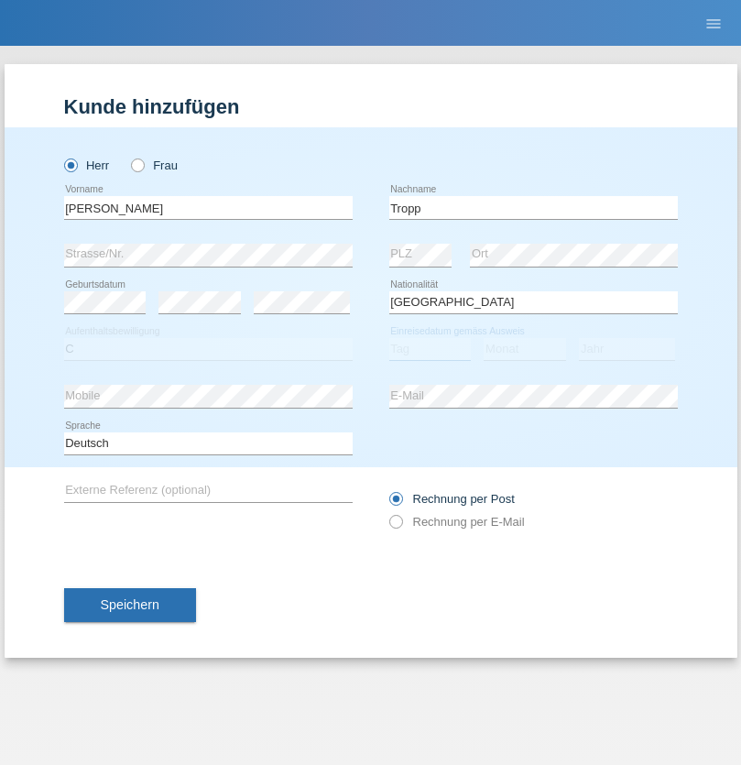
select select "11"
select select "08"
select select "2021"
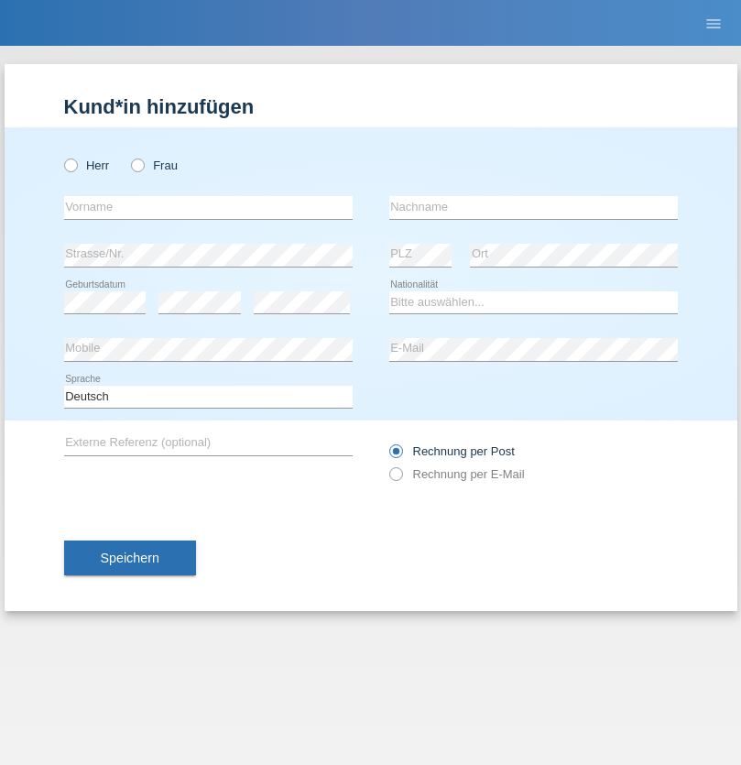
radio input "true"
click at [208, 207] on input "text" at bounding box center [208, 207] width 289 height 23
type input "[PERSON_NAME]"
click at [533, 207] on input "text" at bounding box center [533, 207] width 289 height 23
type input "Ringle"
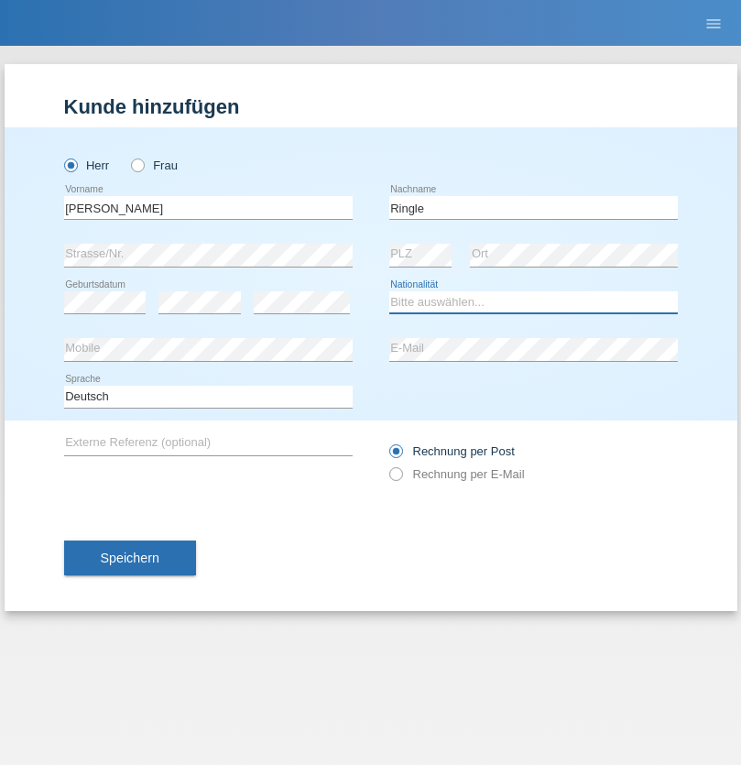
select select "DE"
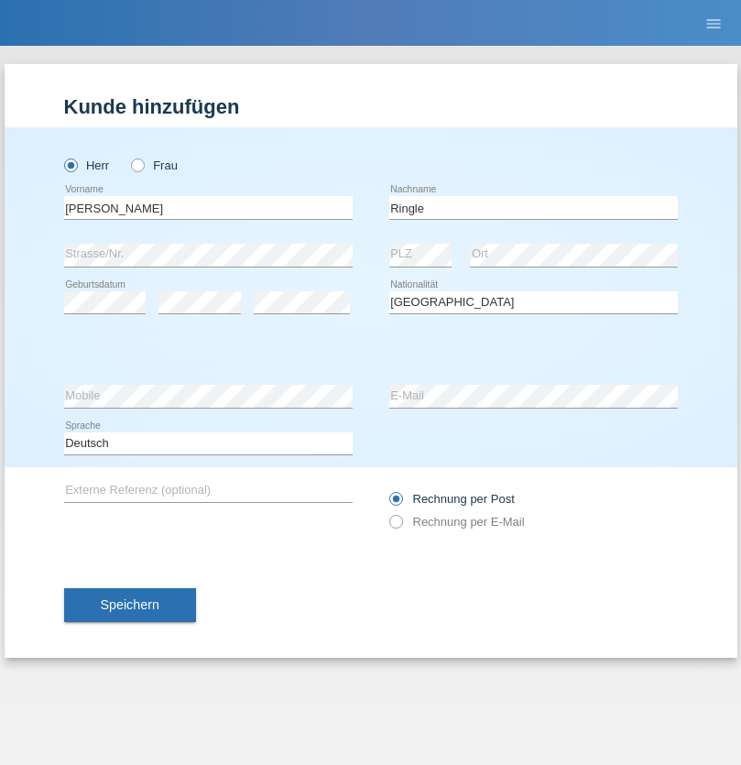
select select "C"
select select "06"
select select "01"
select select "2021"
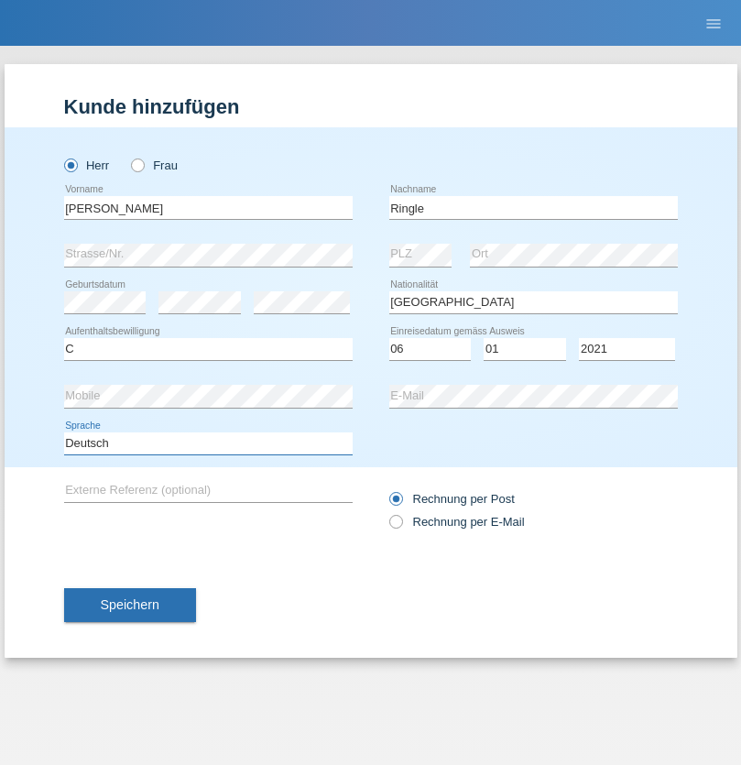
select select "en"
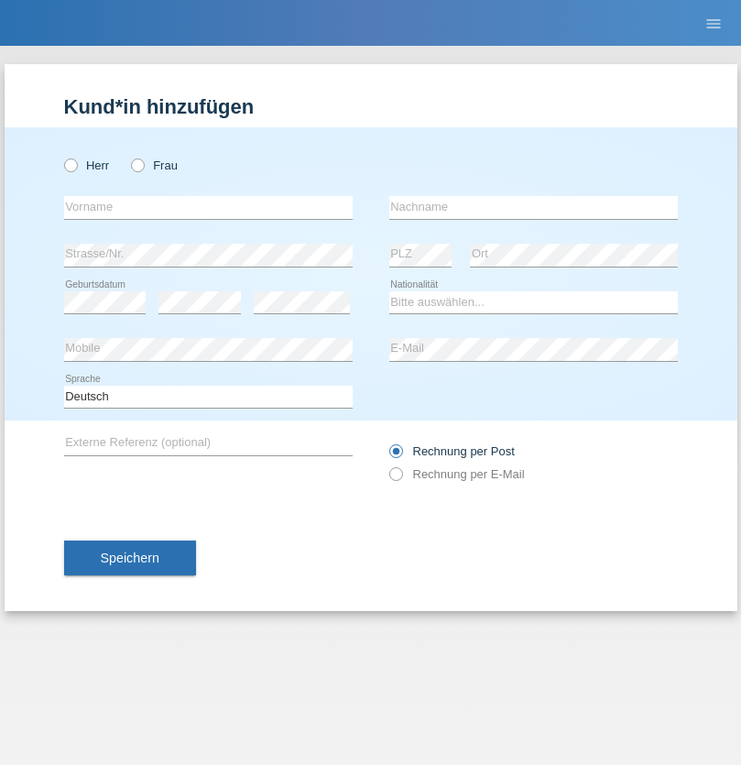
radio input "true"
click at [208, 207] on input "text" at bounding box center [208, 207] width 289 height 23
type input "Junior"
click at [533, 207] on input "text" at bounding box center [533, 207] width 289 height 23
type input "Mauricio"
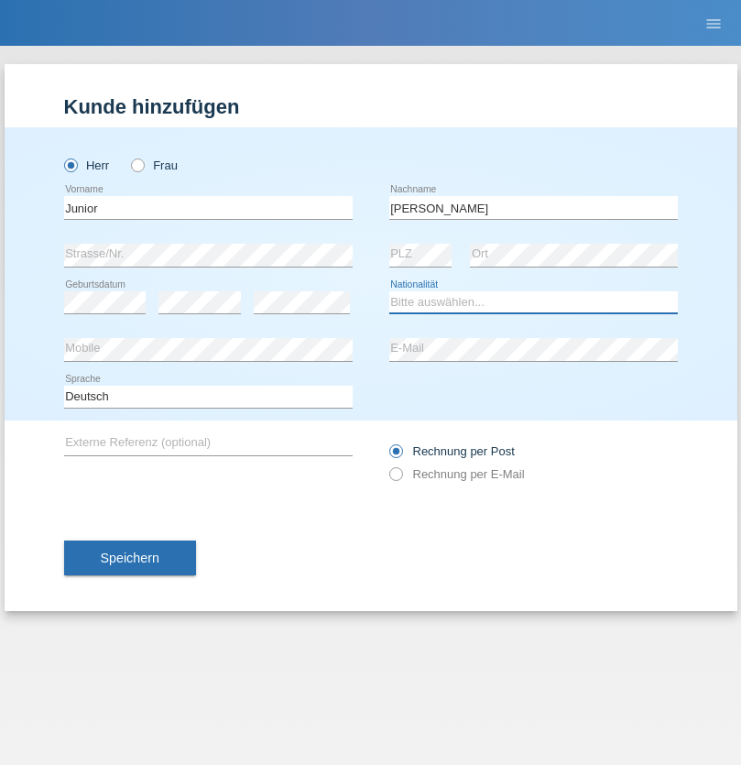
select select "CH"
radio input "true"
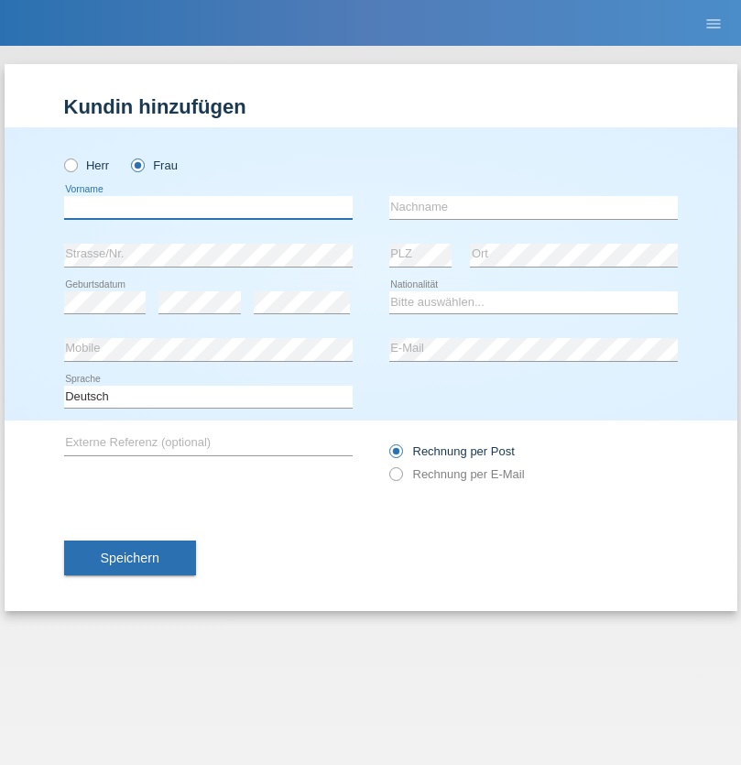
click at [208, 207] on input "text" at bounding box center [208, 207] width 289 height 23
type input "[PERSON_NAME] [PERSON_NAME]"
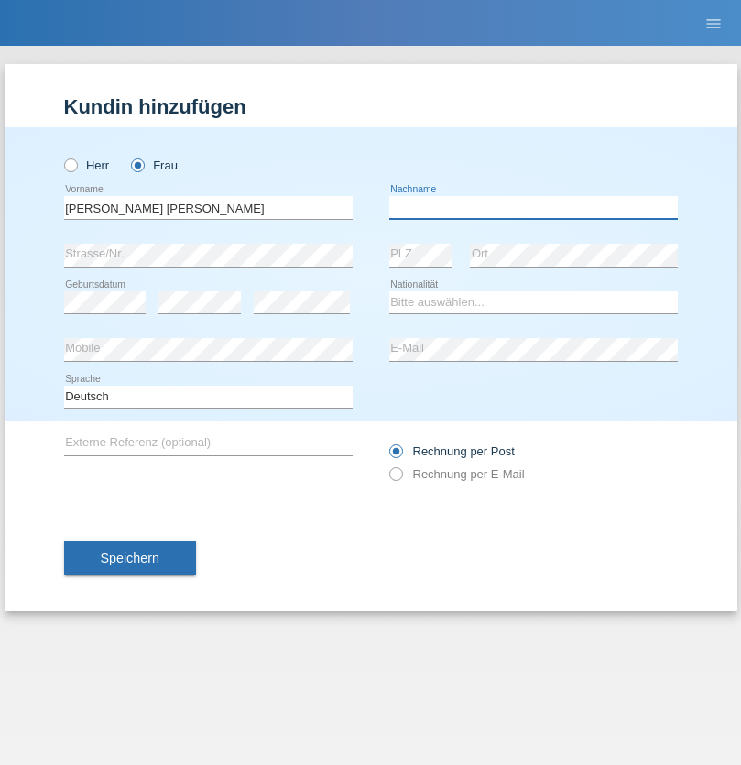
click at [533, 207] on input "text" at bounding box center [533, 207] width 289 height 23
type input "Knusel Campillo"
select select "CH"
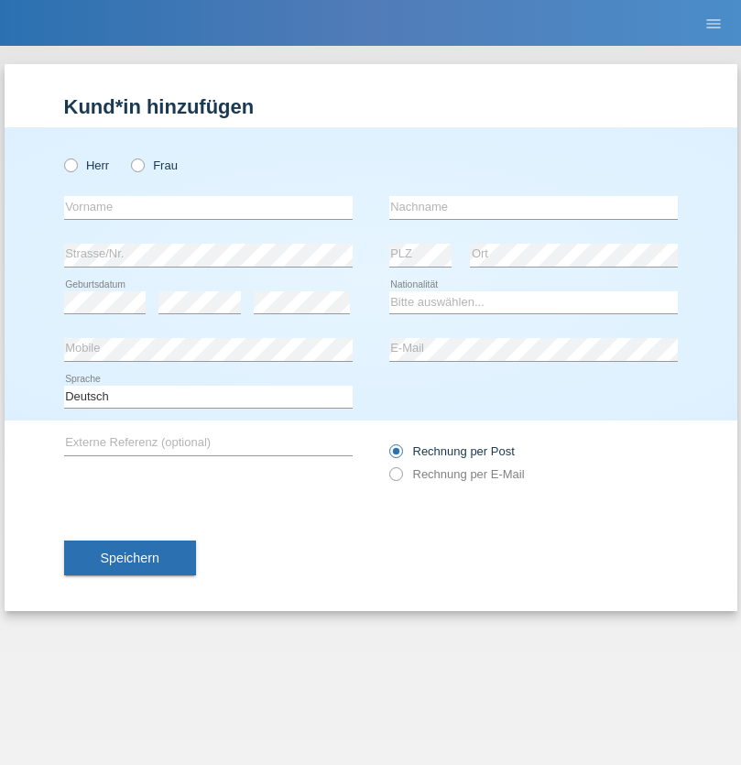
radio input "true"
click at [208, 207] on input "text" at bounding box center [208, 207] width 289 height 23
type input "Beqiri"
click at [533, 207] on input "text" at bounding box center [533, 207] width 289 height 23
type input "Shpresa"
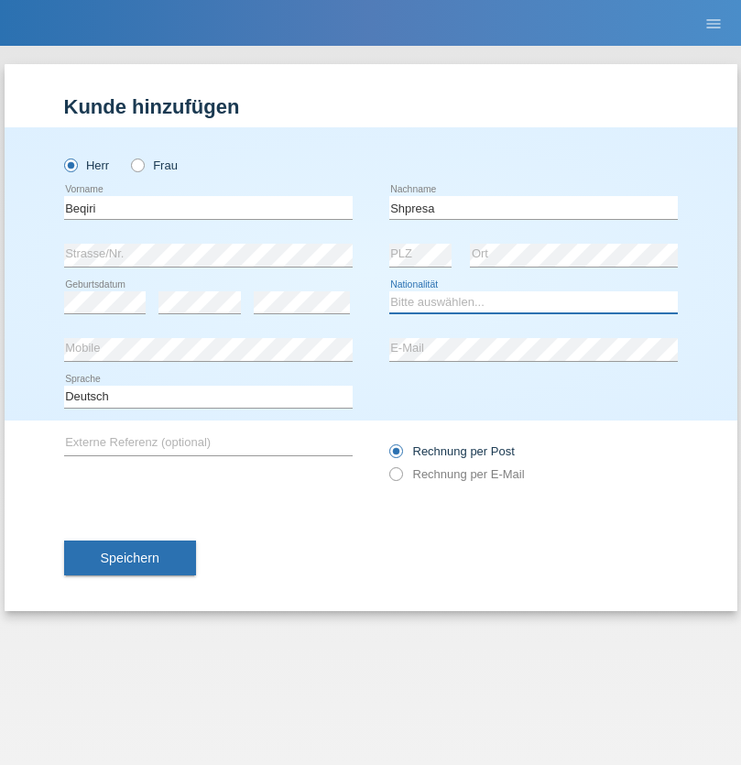
select select "XK"
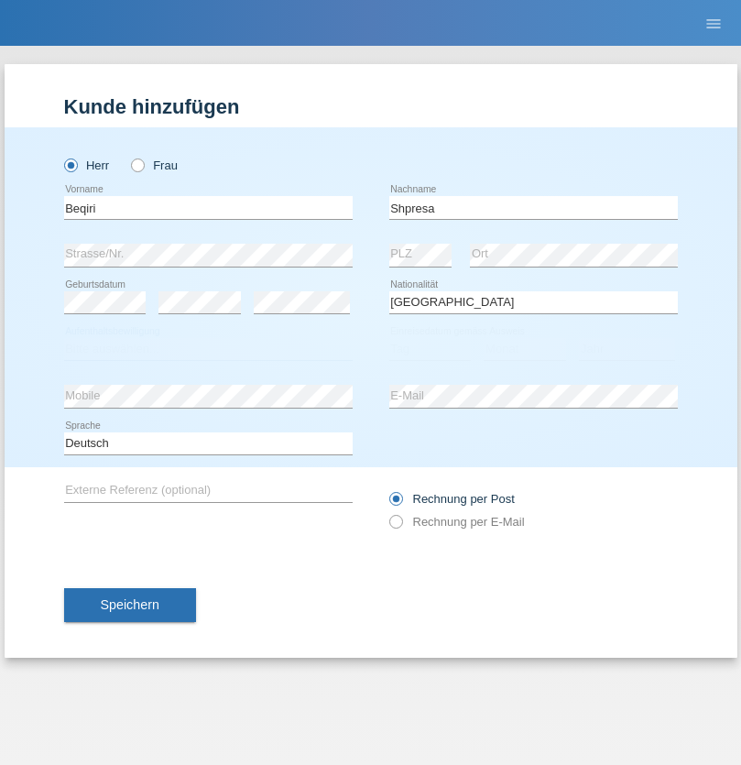
select select "C"
select select "08"
select select "02"
select select "1979"
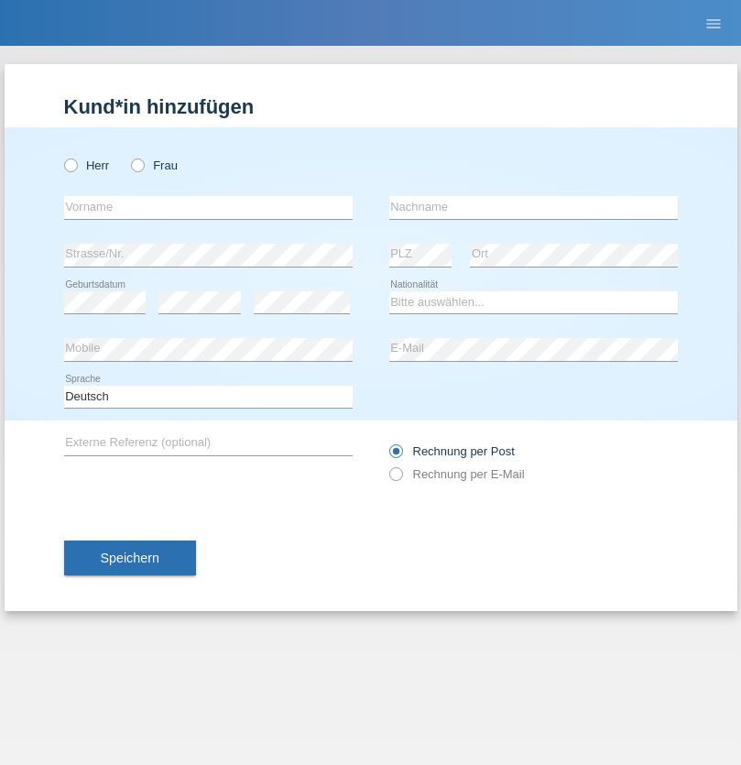
radio input "true"
click at [208, 207] on input "text" at bounding box center [208, 207] width 289 height 23
type input "[PERSON_NAME]"
click at [533, 207] on input "text" at bounding box center [533, 207] width 289 height 23
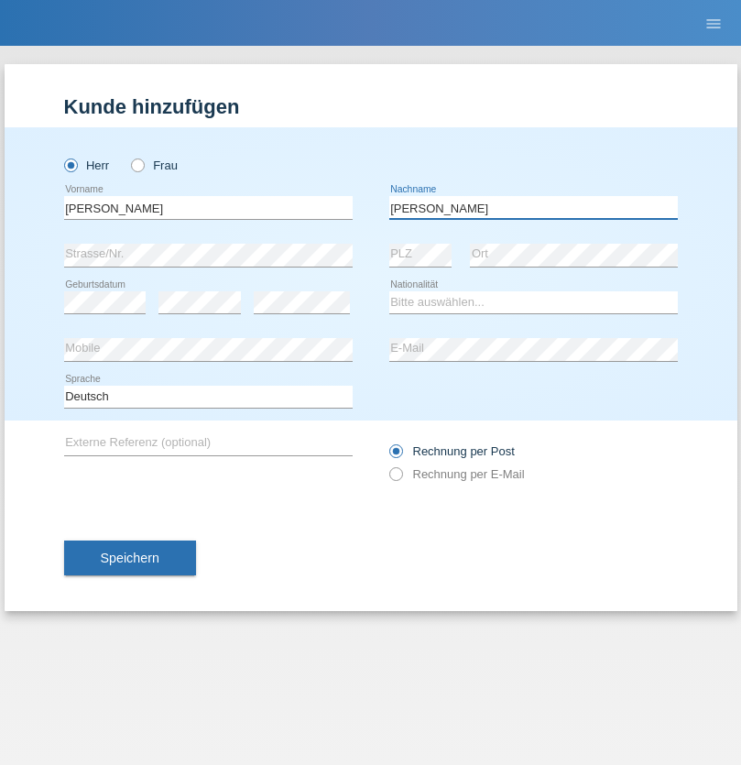
type input "[PERSON_NAME]"
select select "CH"
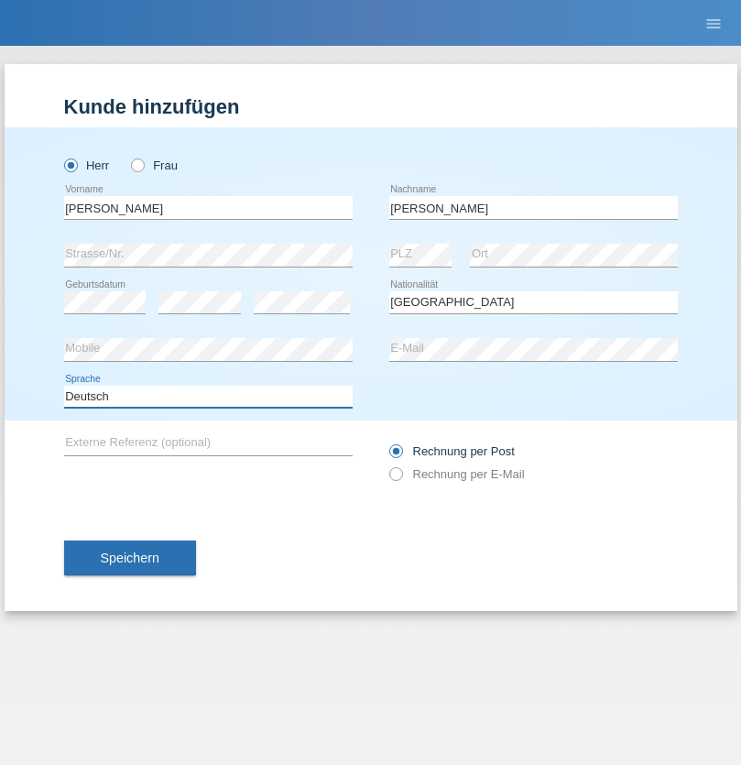
select select "en"
